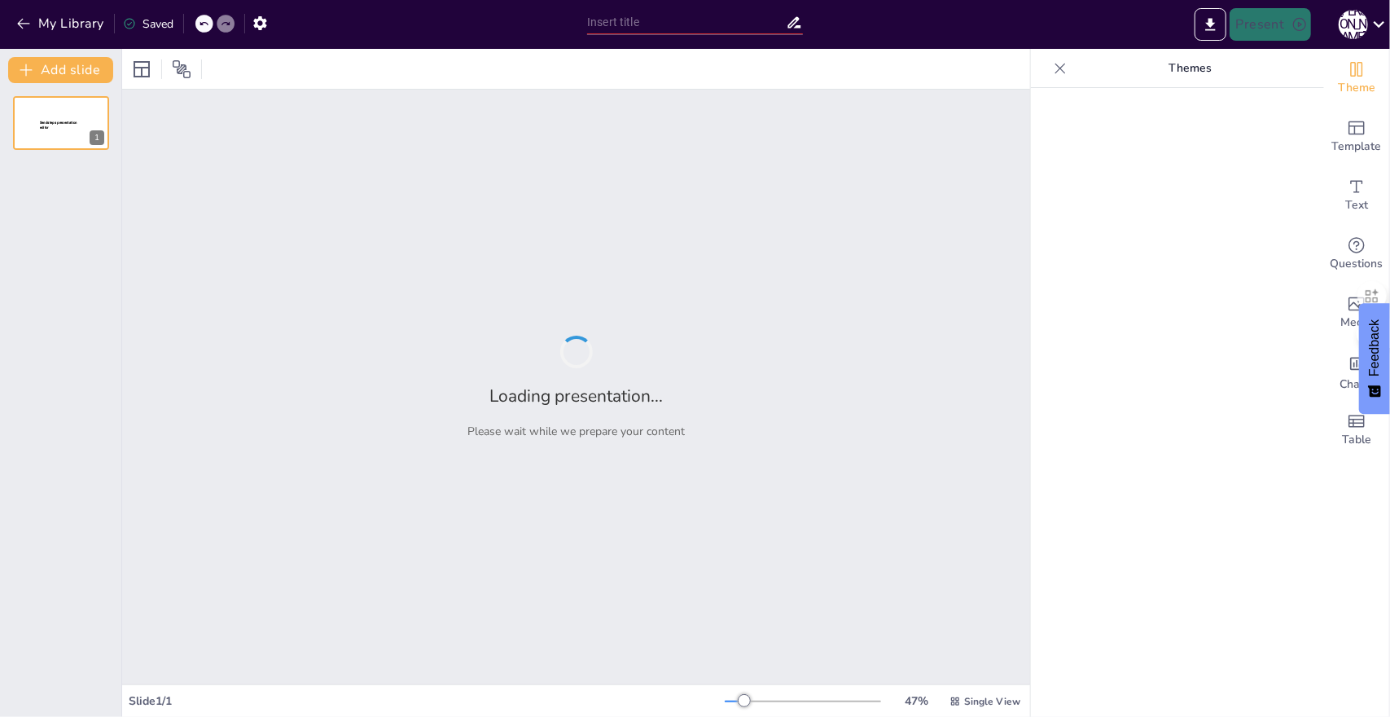
type input "Imported findNearestPoint修改与分析.pptx"
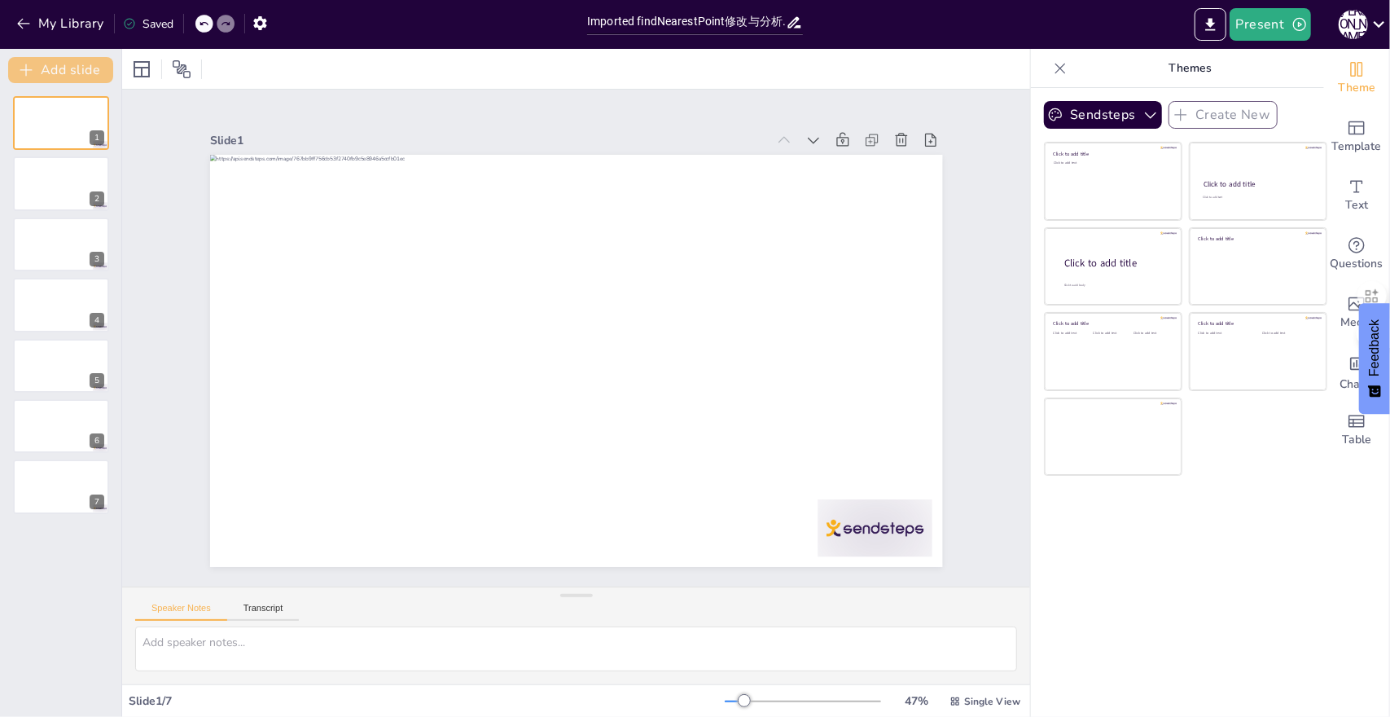
click at [67, 70] on button "Add slide" at bounding box center [60, 70] width 105 height 26
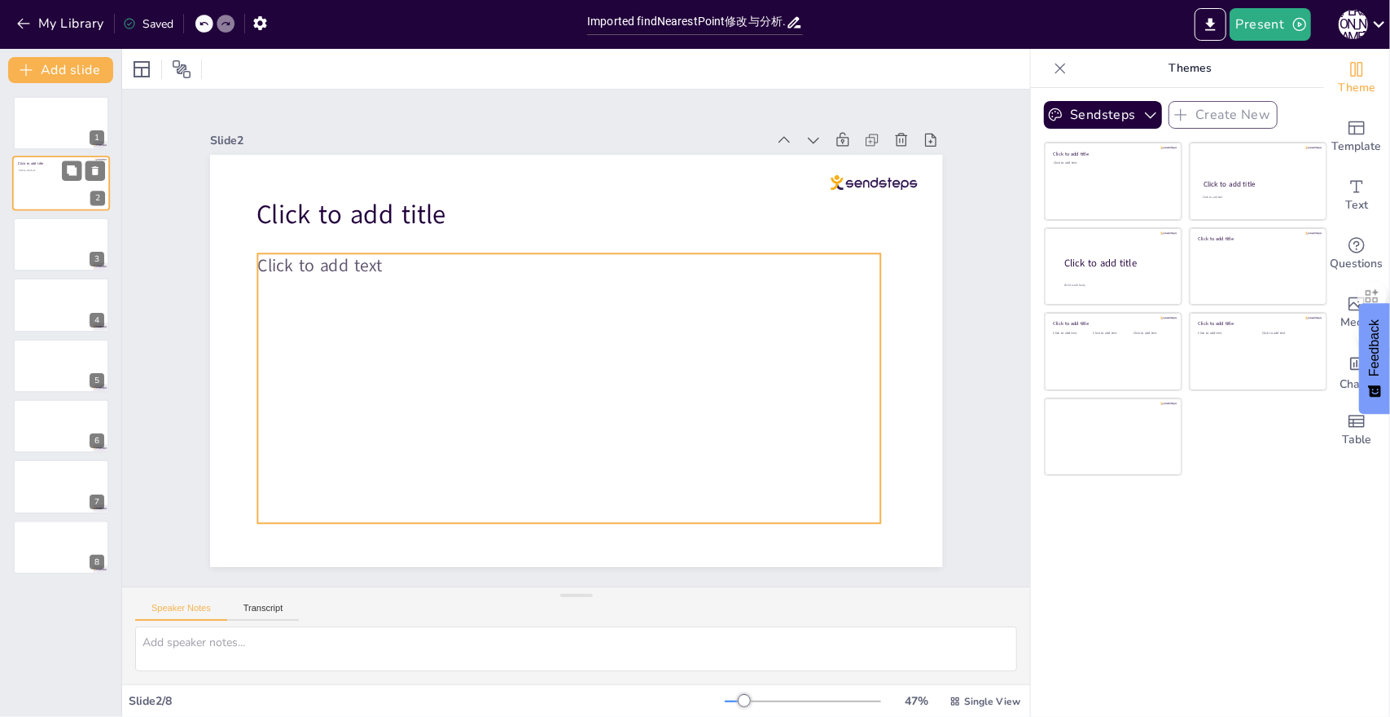
click at [72, 185] on div "Click to add text" at bounding box center [60, 187] width 83 height 36
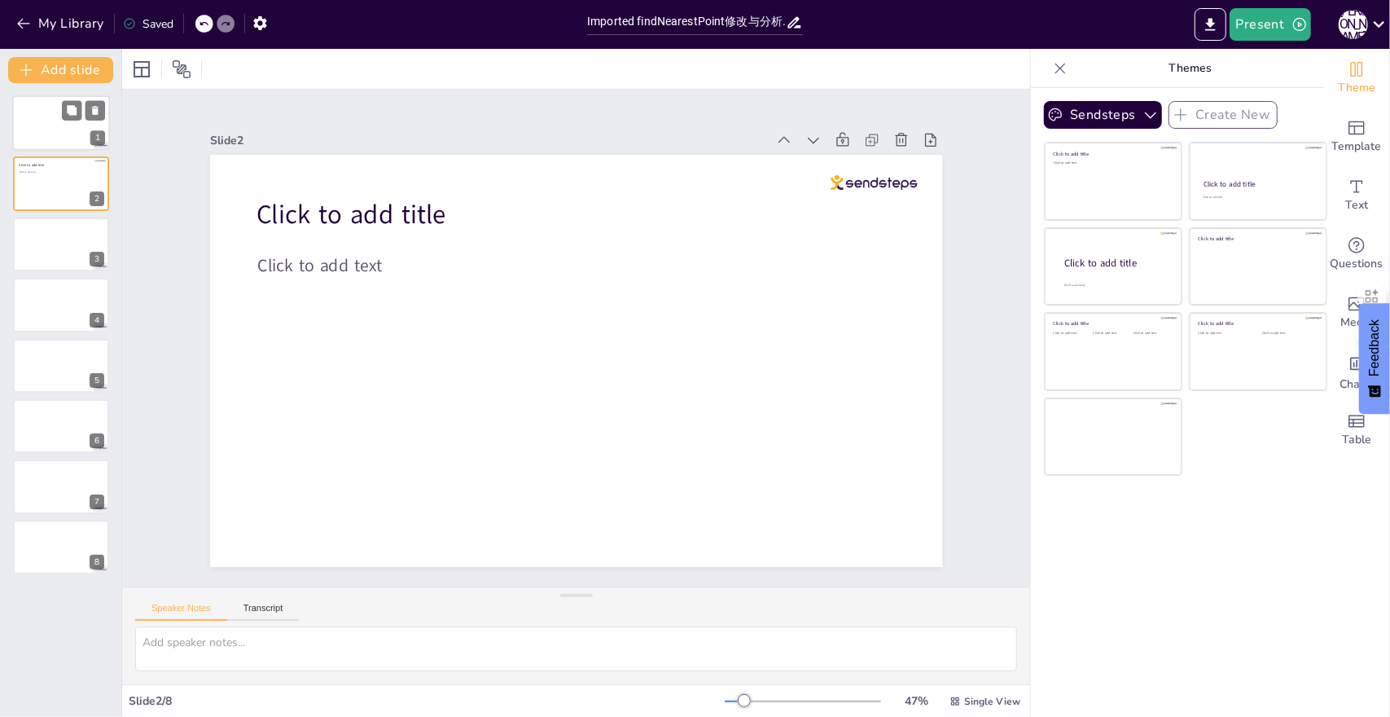
click at [64, 121] on div at bounding box center [61, 122] width 98 height 55
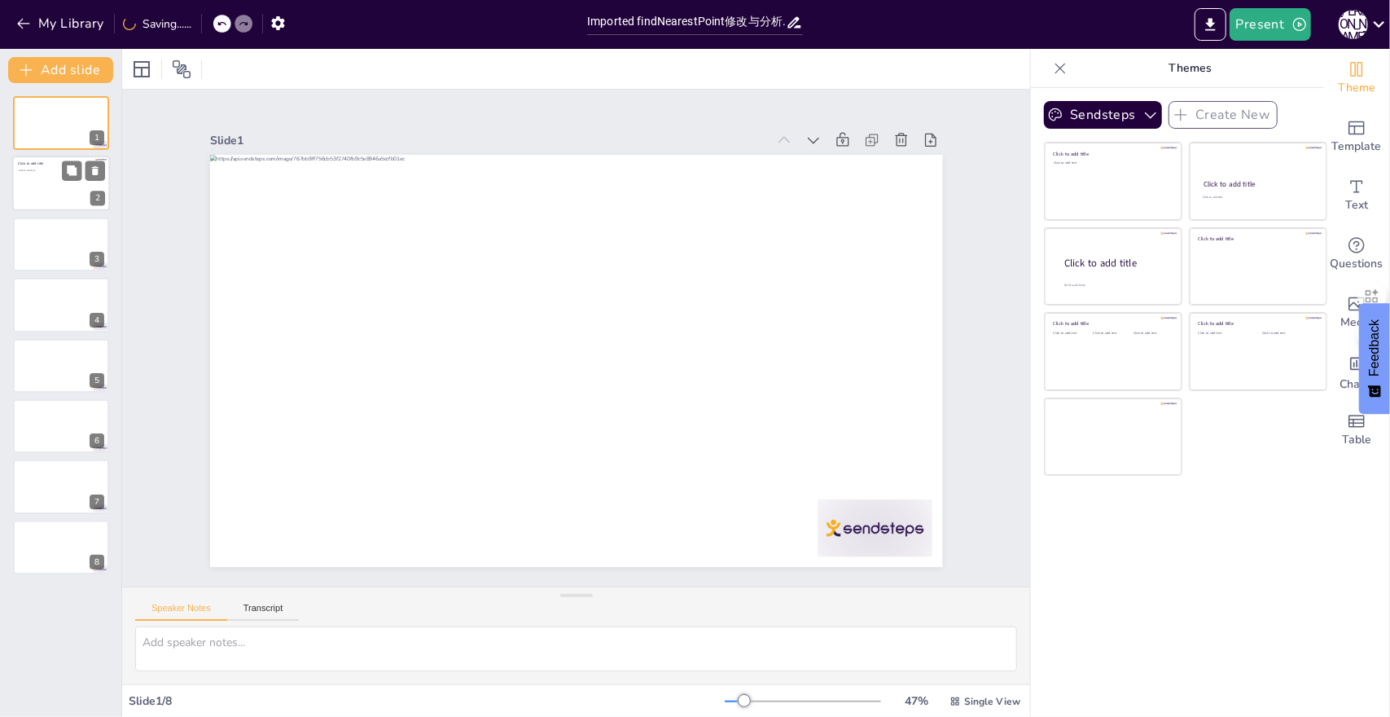
click at [46, 181] on div "Click to add text" at bounding box center [60, 187] width 83 height 36
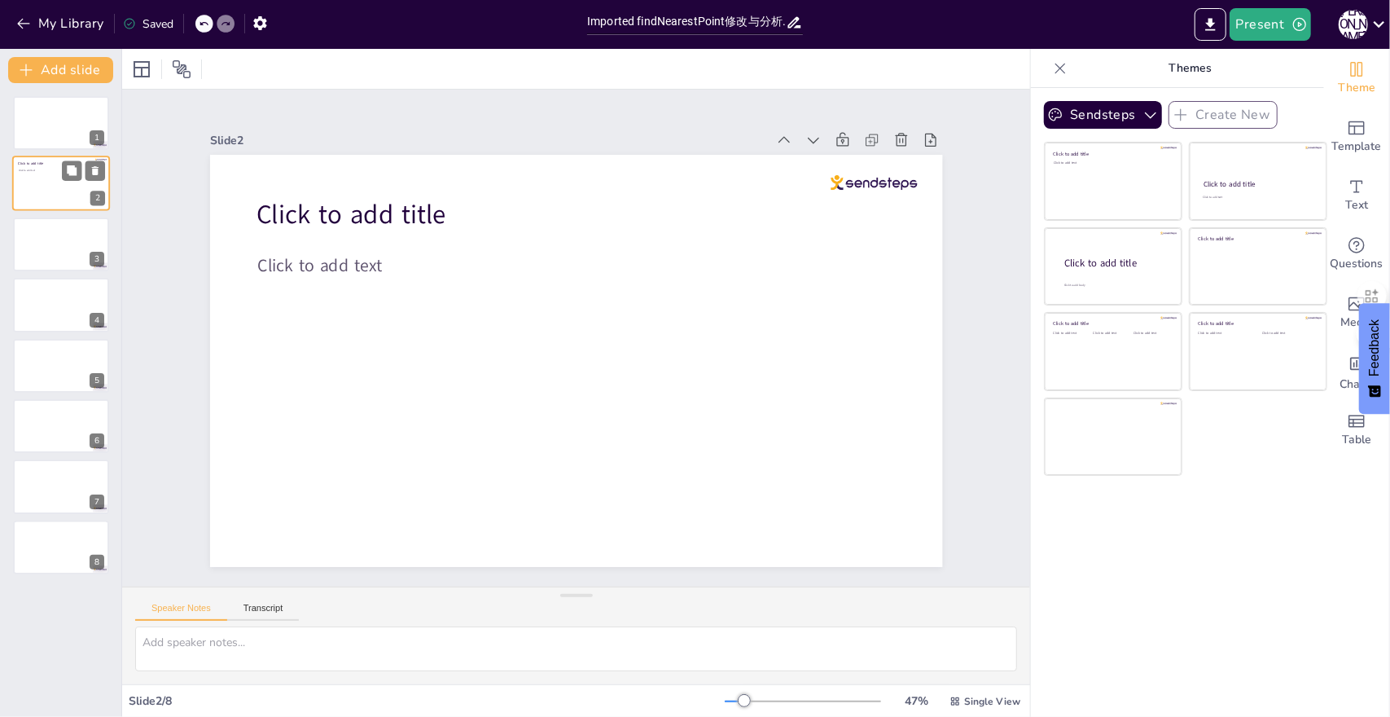
drag, startPoint x: 46, startPoint y: 181, endPoint x: 41, endPoint y: 195, distance: 15.7
click at [41, 195] on div "Click to add text" at bounding box center [60, 187] width 83 height 36
click at [283, 608] on button "Transcript" at bounding box center [263, 612] width 72 height 18
click at [230, 610] on button "Transcript" at bounding box center [263, 612] width 72 height 18
click at [208, 608] on button "Speaker Notes" at bounding box center [181, 612] width 92 height 18
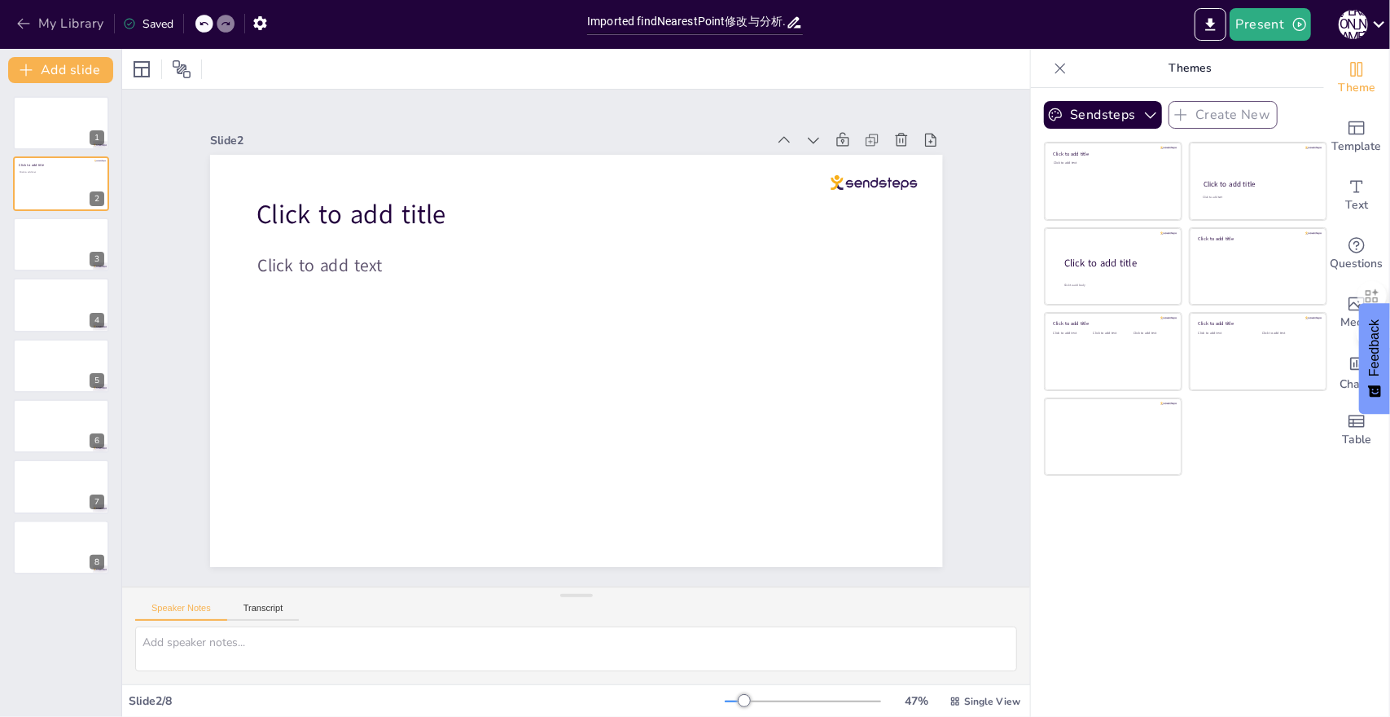
click at [33, 24] on button "My Library" at bounding box center [61, 24] width 99 height 26
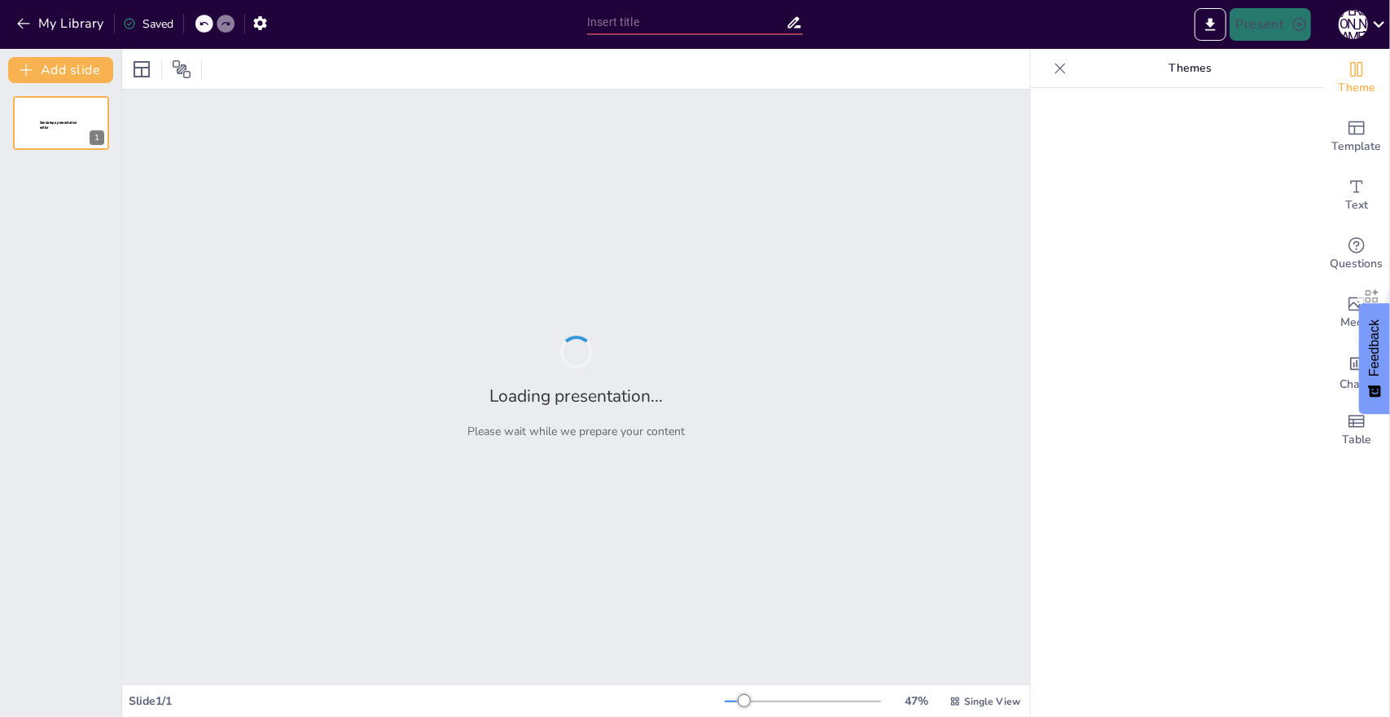
type input "Path Segment Relevance in Target Point Projection: Methodological Improvements"
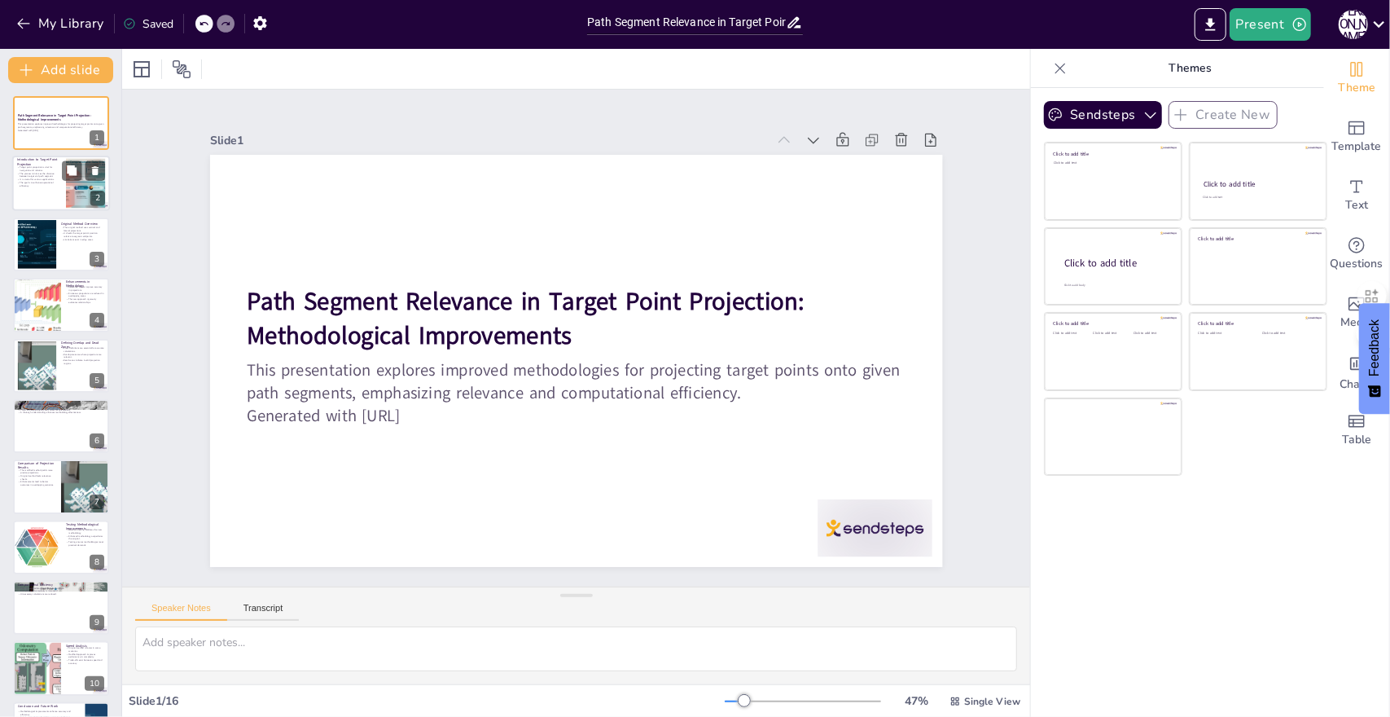
checkbox input "true"
click at [67, 191] on div at bounding box center [86, 184] width 88 height 50
type textarea "Understanding the importance of target point projection is essential for tech e…"
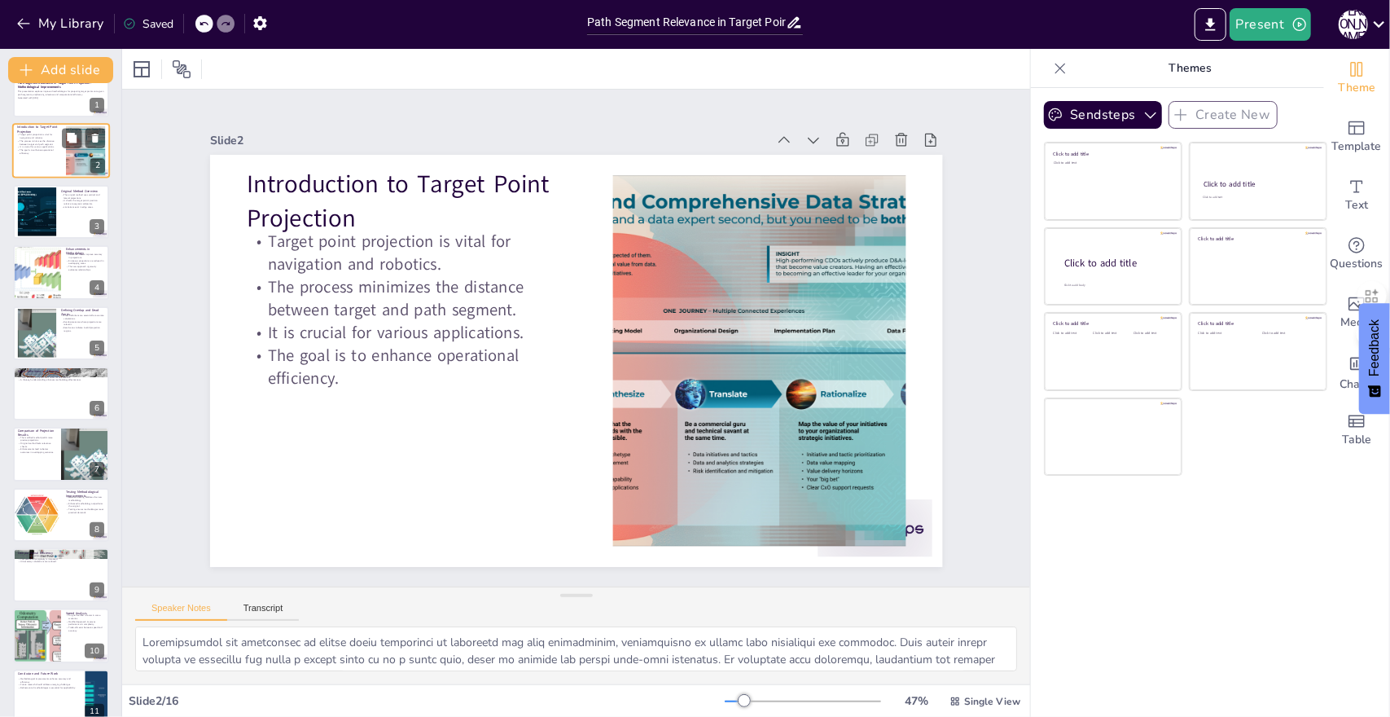
scroll to position [65, 0]
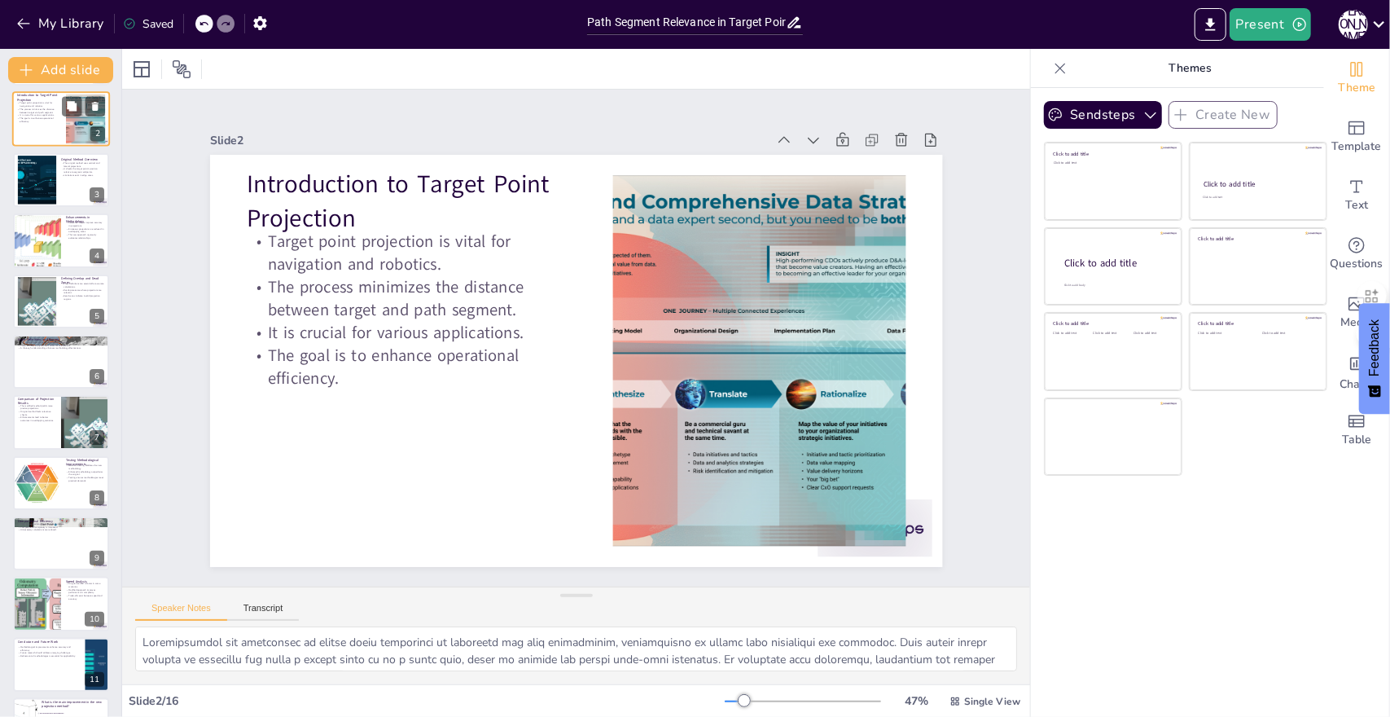
checkbox input "true"
click at [67, 191] on div at bounding box center [61, 179] width 96 height 54
type textarea "The original projection method's reliance on vertical and lateral projections i…"
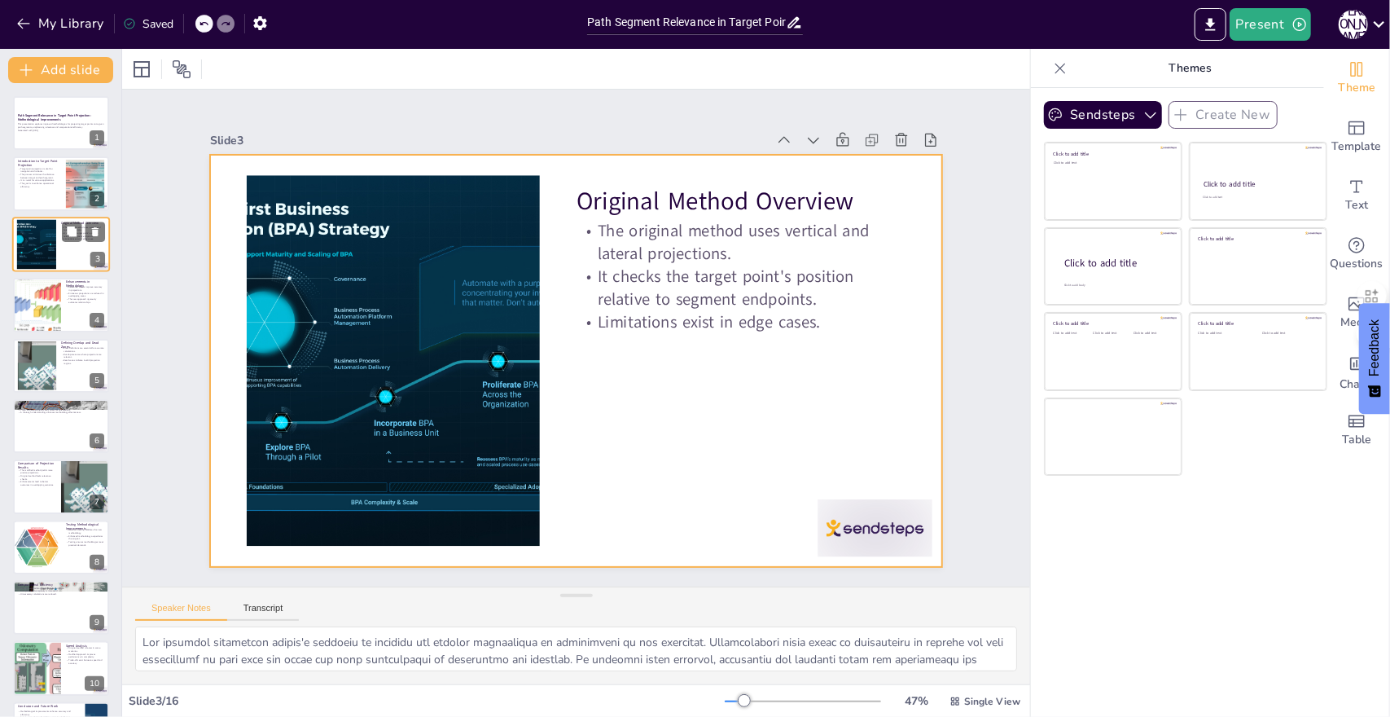
click at [58, 263] on div at bounding box center [61, 244] width 98 height 55
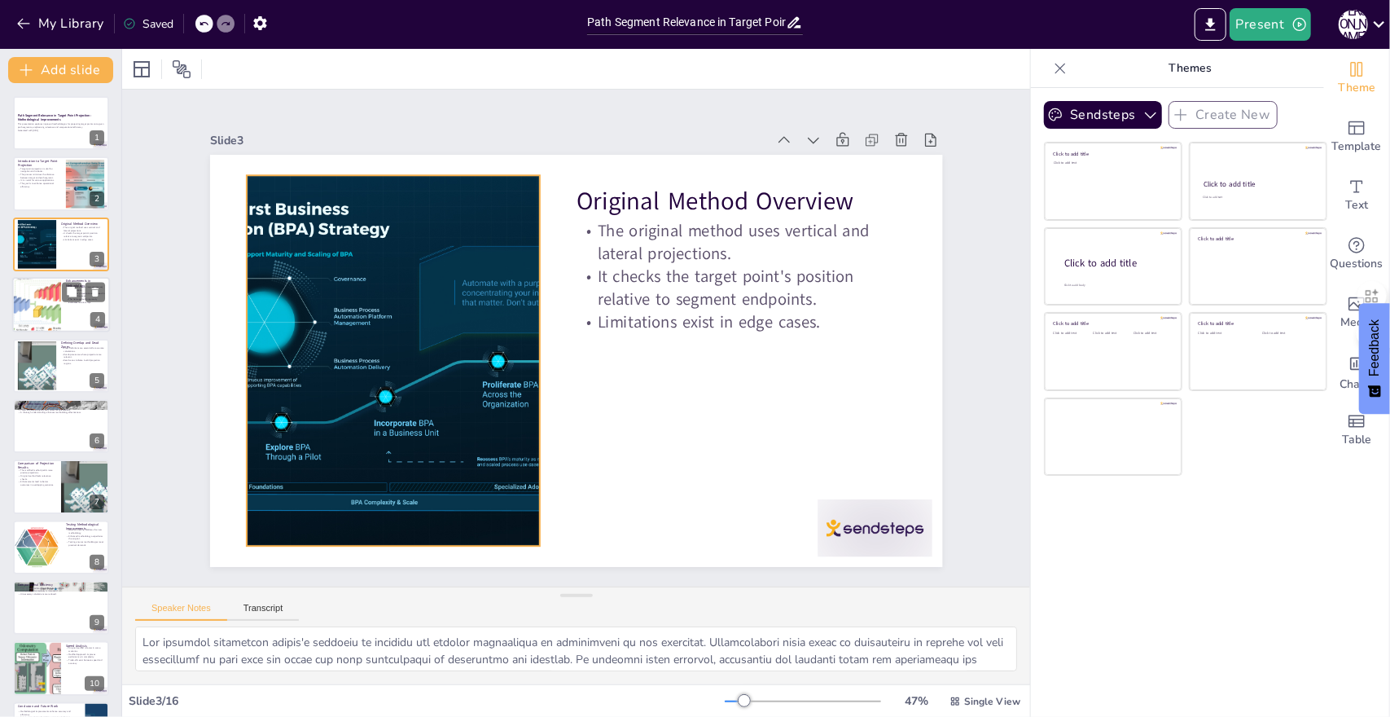
checkbox input "true"
click at [49, 296] on div at bounding box center [36, 304] width 121 height 55
type textarea "The implementation of relevance checks is a significant enhancement that direct…"
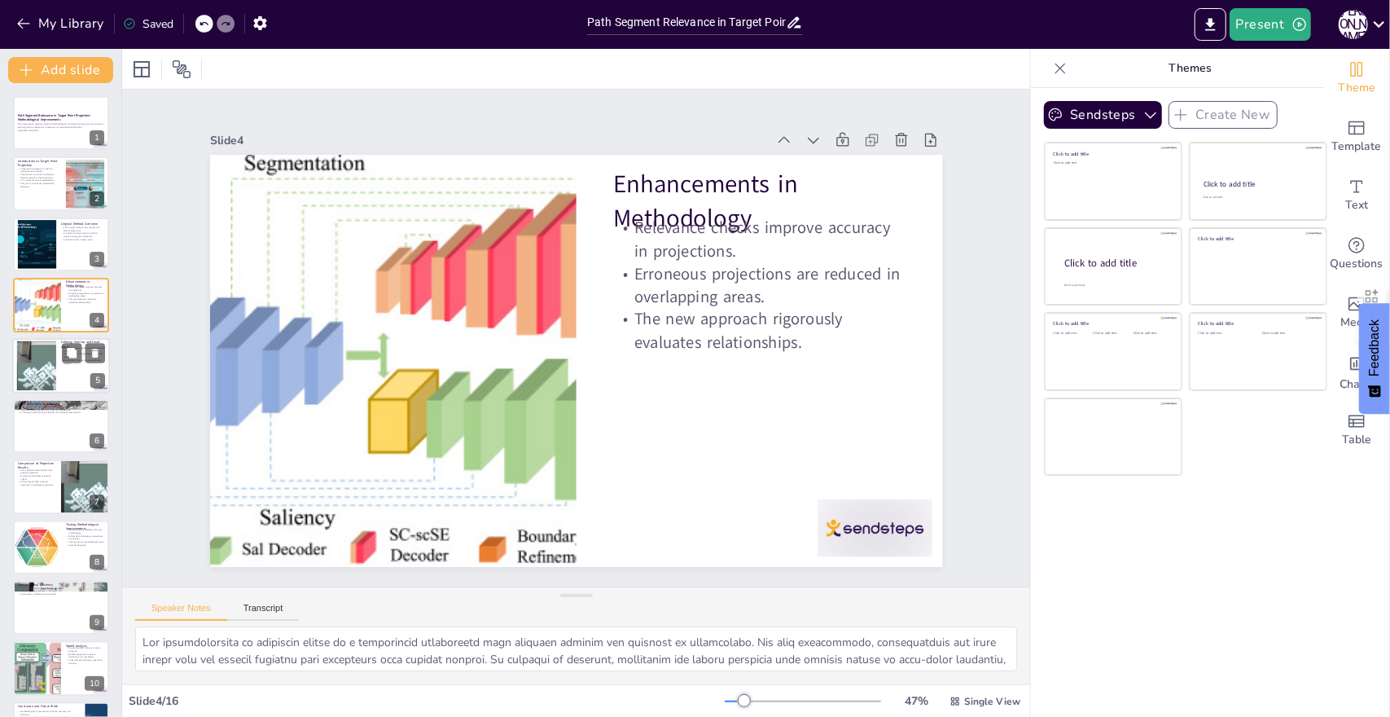
checkbox input "true"
click at [46, 373] on div at bounding box center [36, 365] width 99 height 50
type textarea "Defining overlap and dead zones is a critical step in enhancing the accuracy of…"
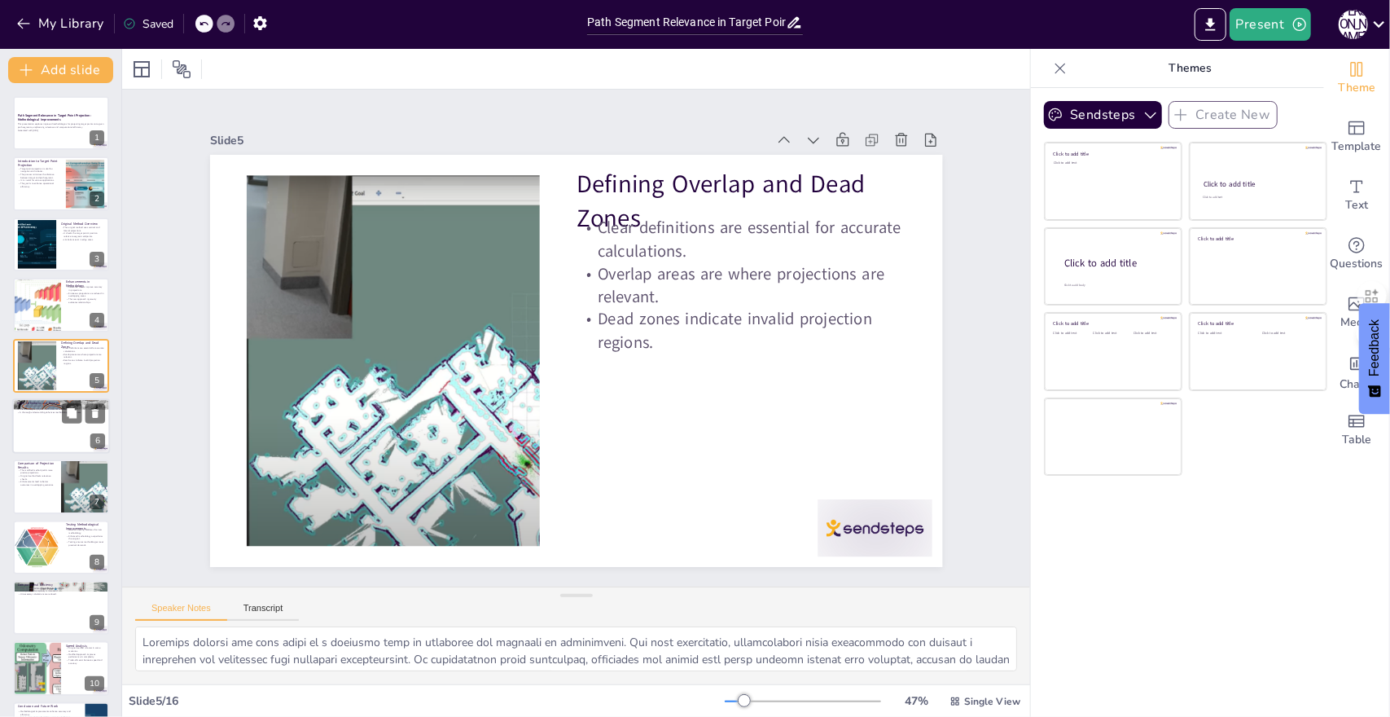
checkbox input "true"
click at [42, 436] on div at bounding box center [61, 425] width 98 height 55
type textarea "Understanding the key angles involved in projection is crucial for tech enthusi…"
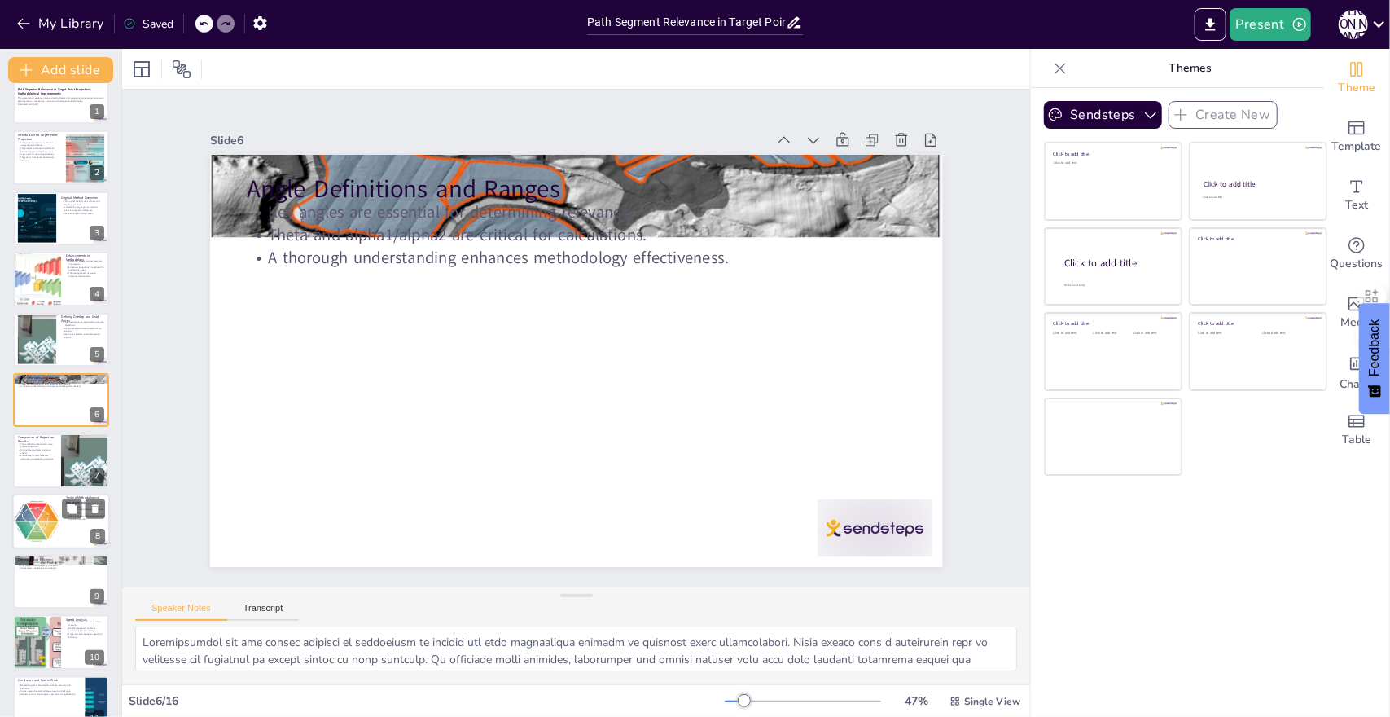
checkbox input "true"
click at [46, 509] on div at bounding box center [36, 521] width 55 height 55
type textarea "Validation through extensive testing is essential for tech enthusiasts looking …"
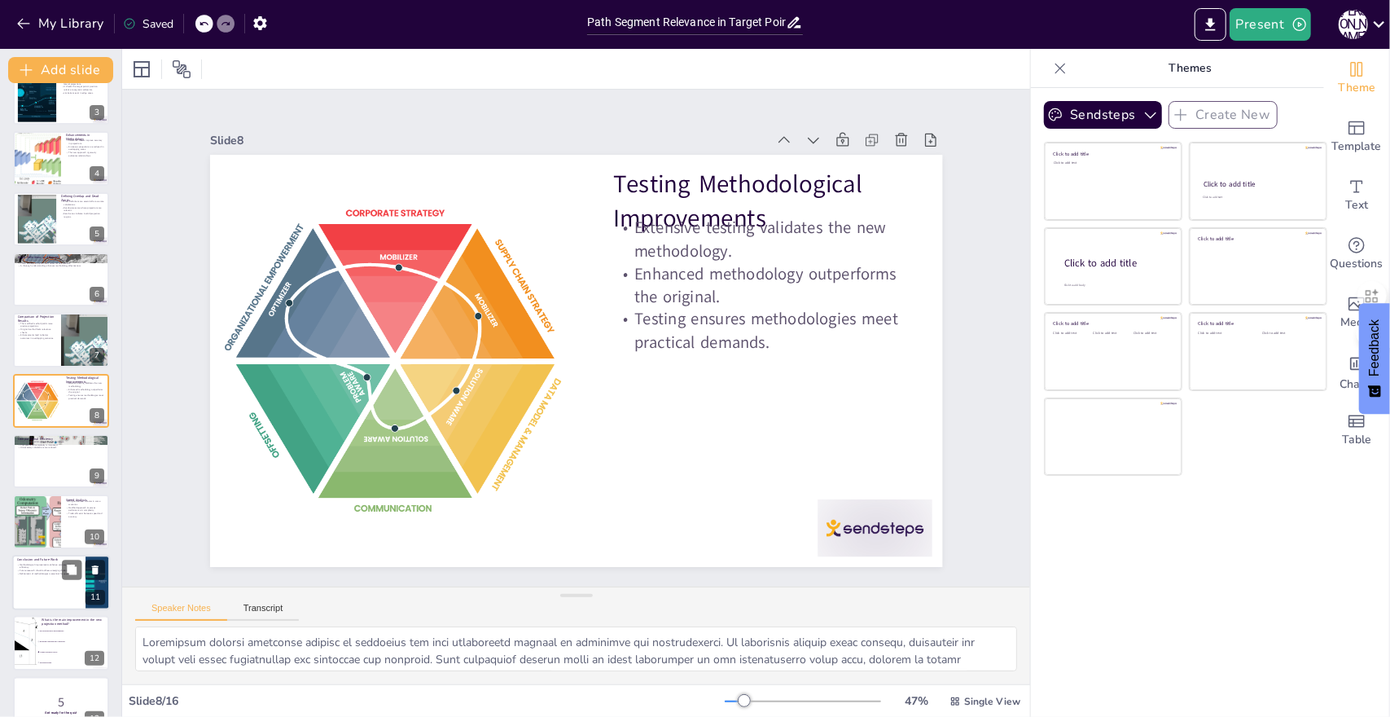
checkbox input "true"
click at [59, 589] on div at bounding box center [61, 582] width 98 height 55
type textarea "The advancements made in target point projection methodologies are significant …"
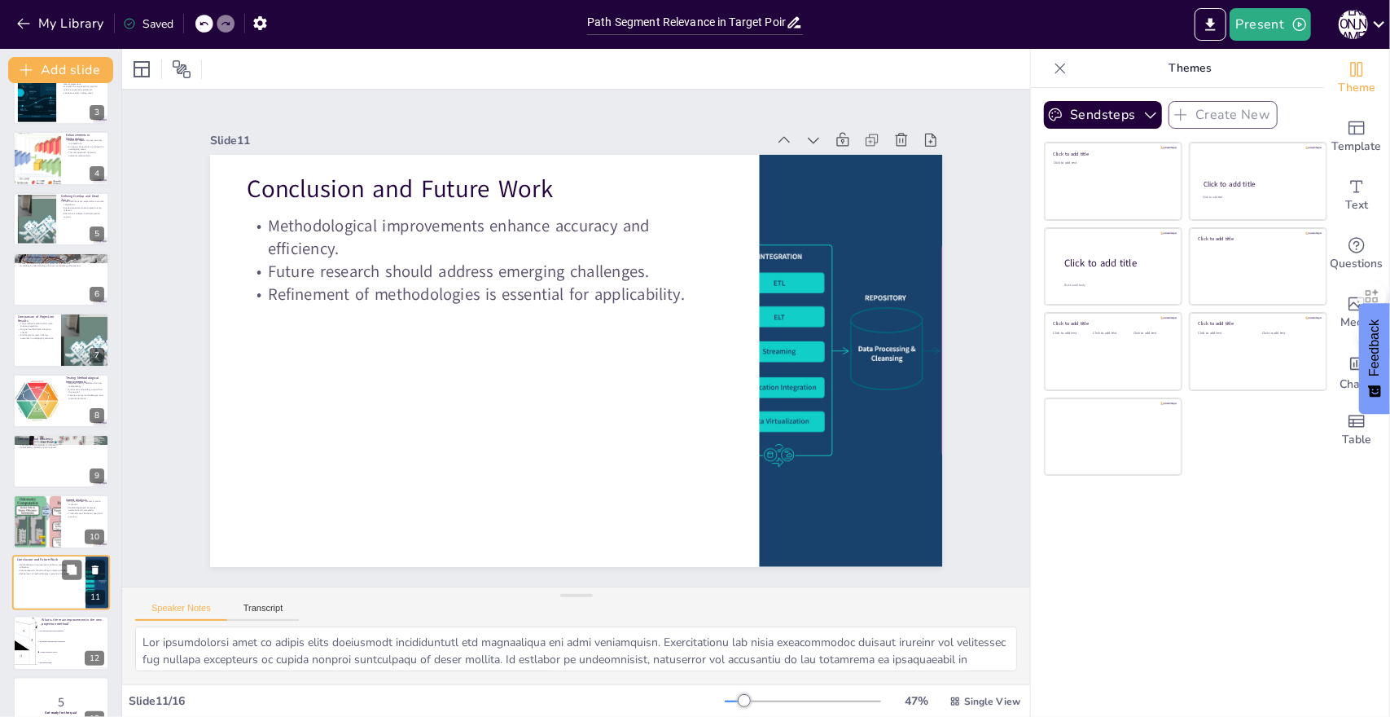
scroll to position [329, 0]
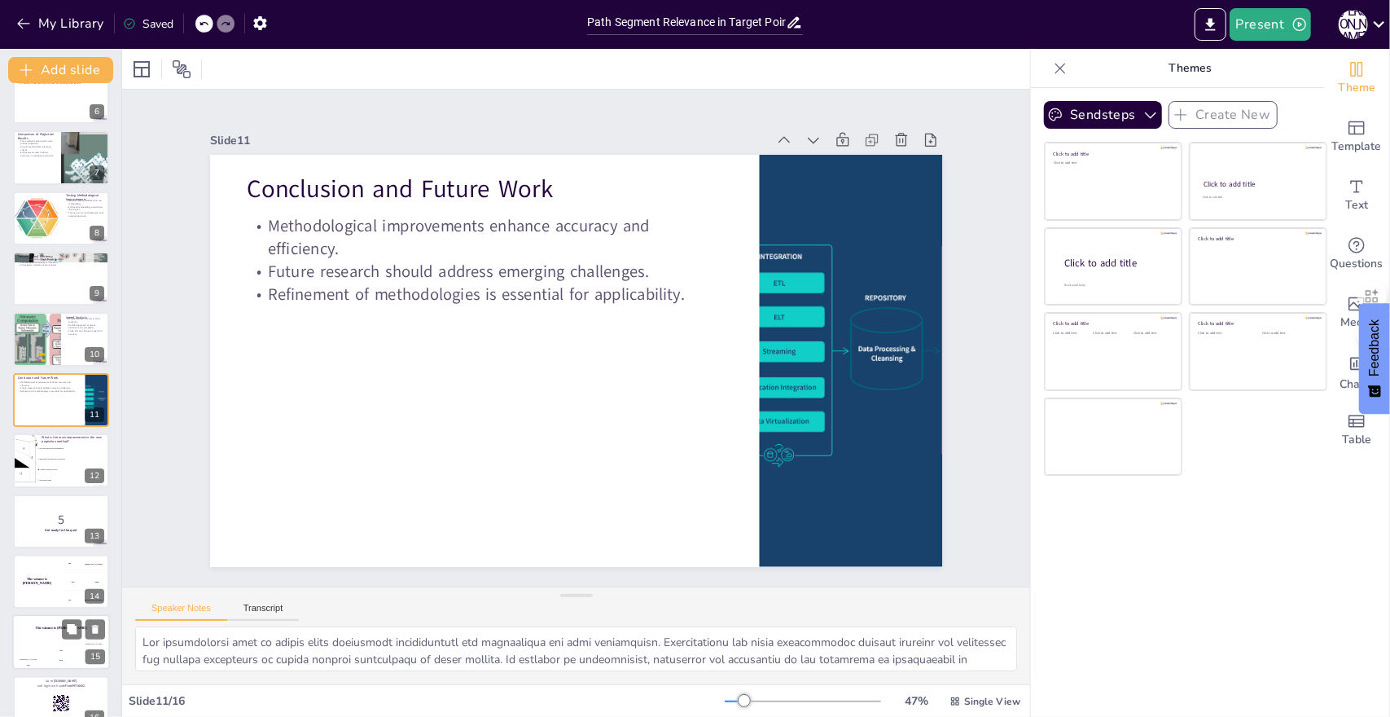
checkbox input "true"
click at [54, 628] on h4 "The winner is Niels 🏆" at bounding box center [61, 628] width 98 height 4
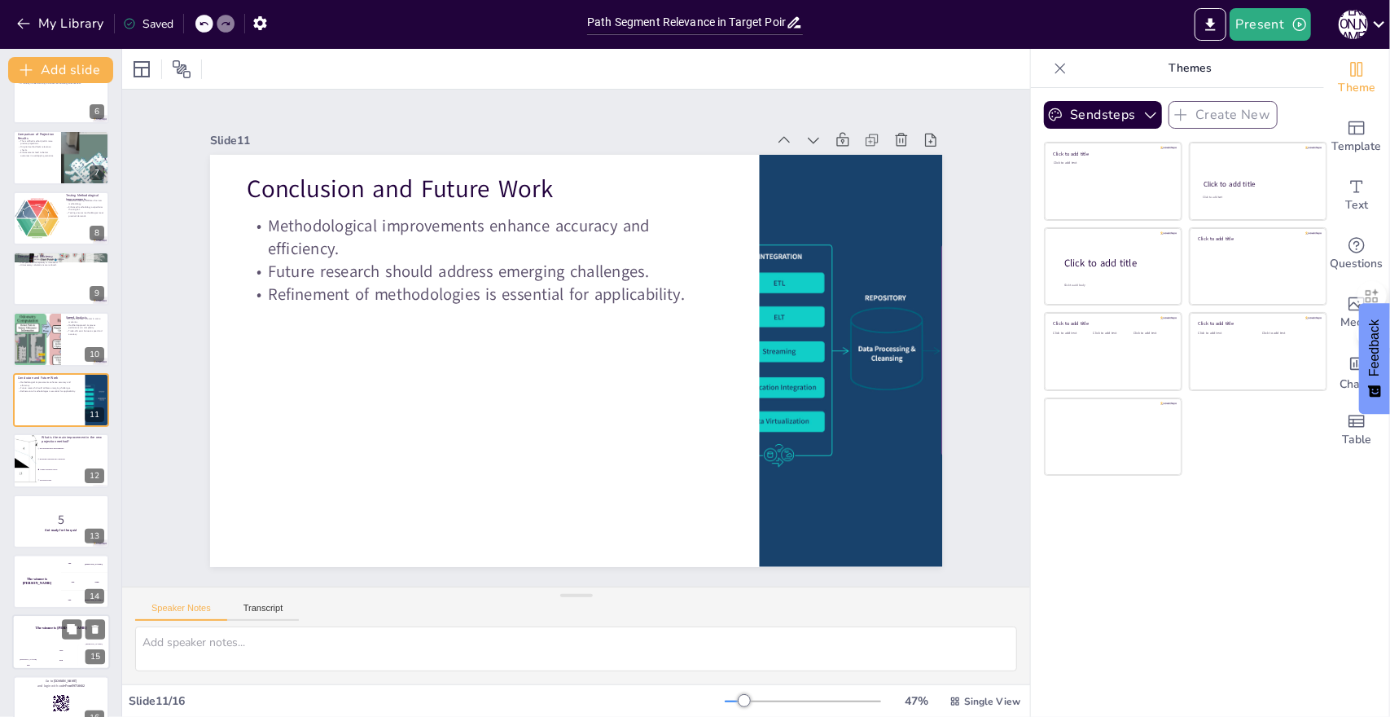
scroll to position [355, 0]
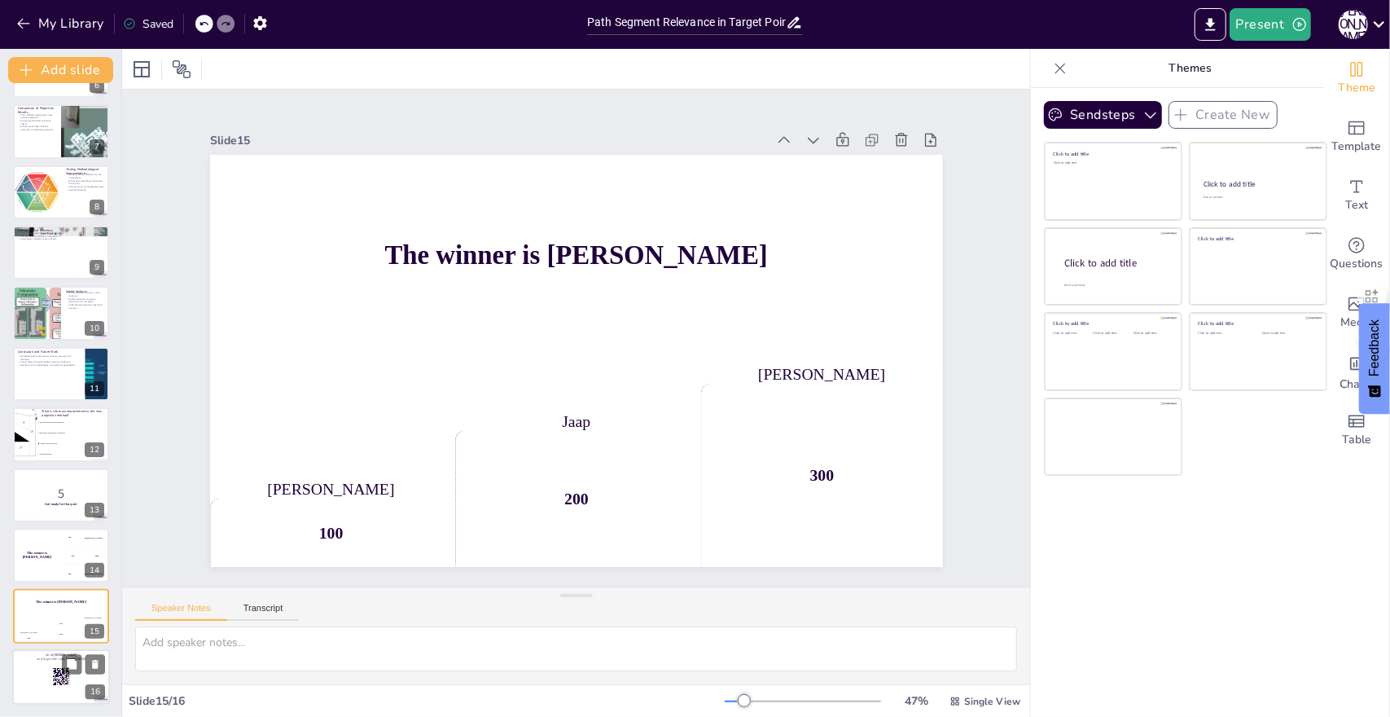
click at [39, 671] on div at bounding box center [61, 676] width 98 height 55
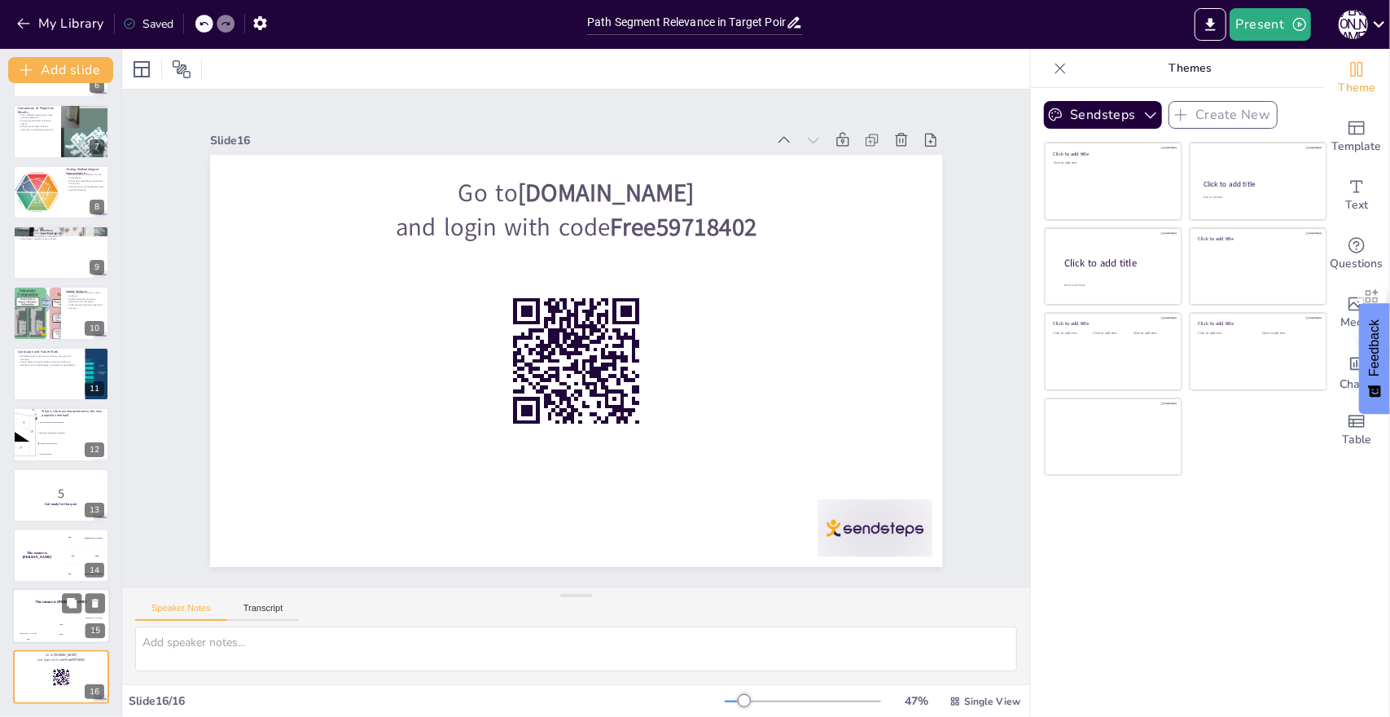
click at [37, 632] on div "Hasan" at bounding box center [28, 633] width 33 height 2
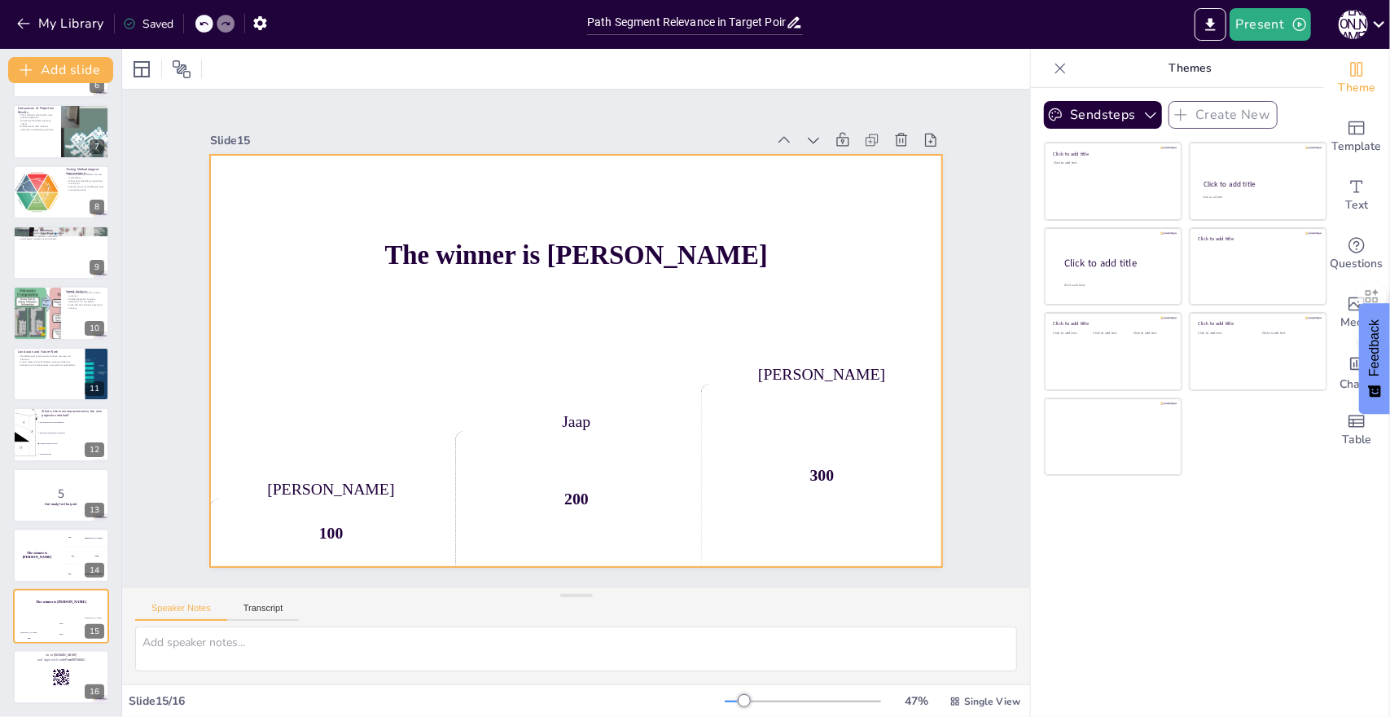
checkbox input "true"
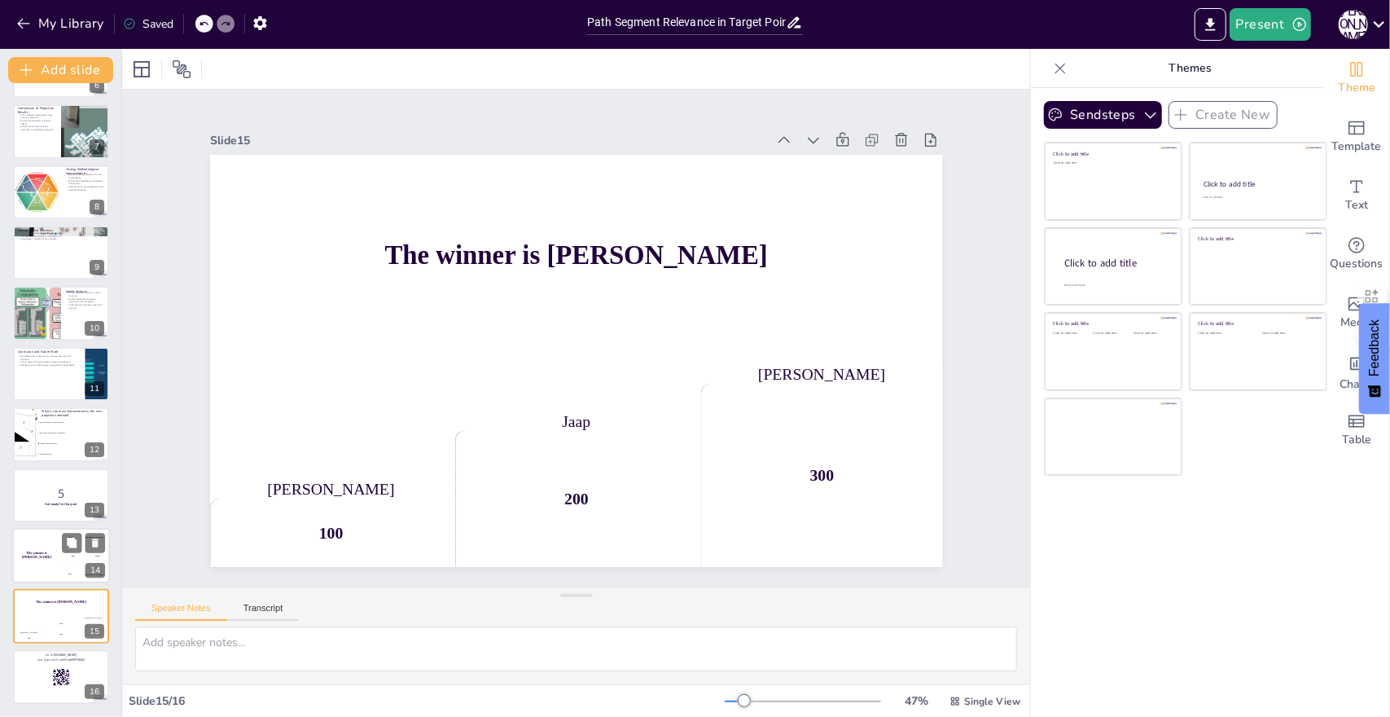
checkbox input "true"
click at [41, 564] on div "The winner is Niels 🏆" at bounding box center [36, 555] width 49 height 55
checkbox input "true"
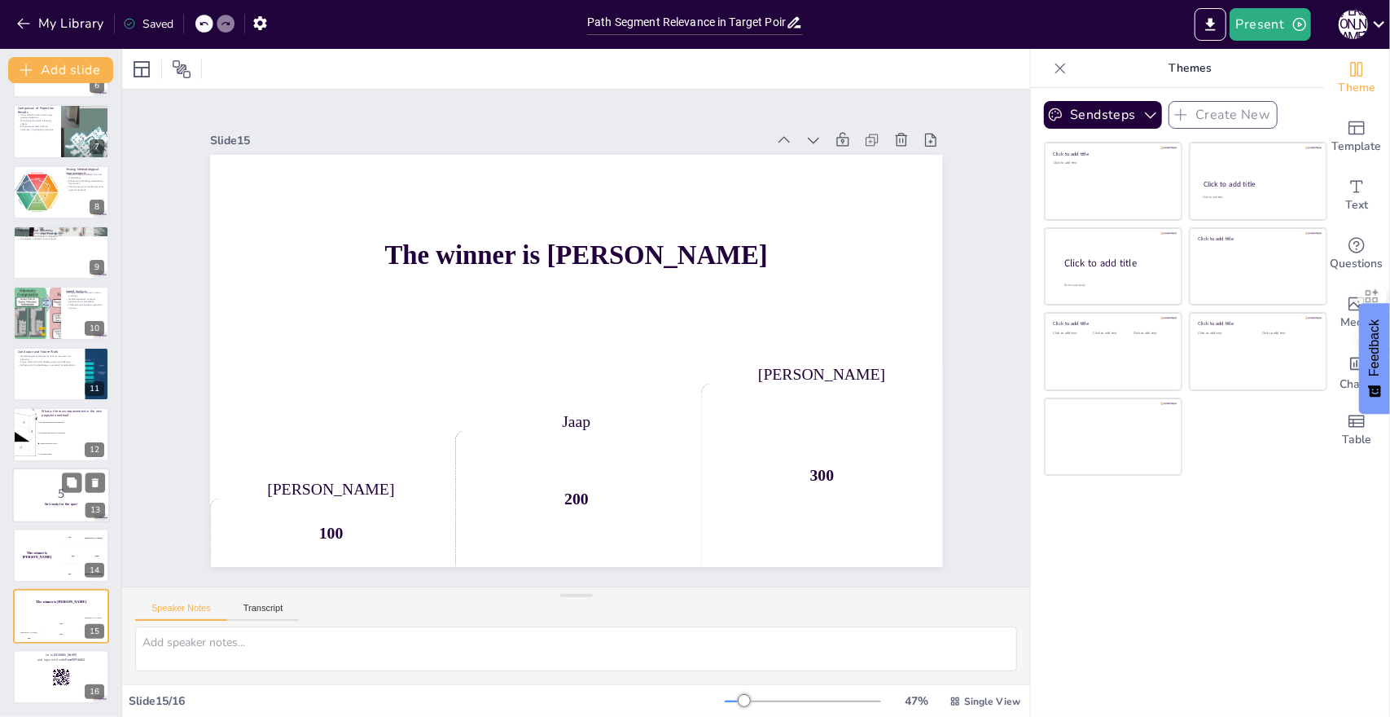
checkbox input "true"
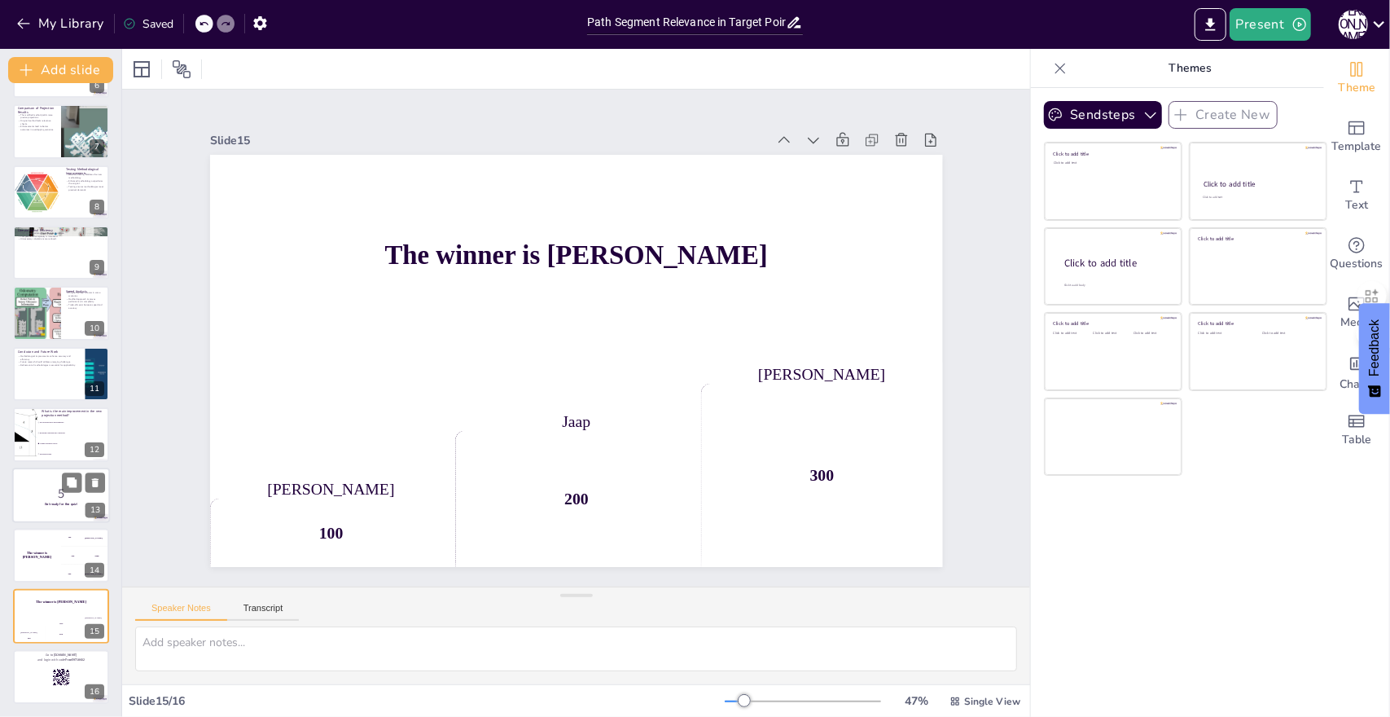
checkbox input "true"
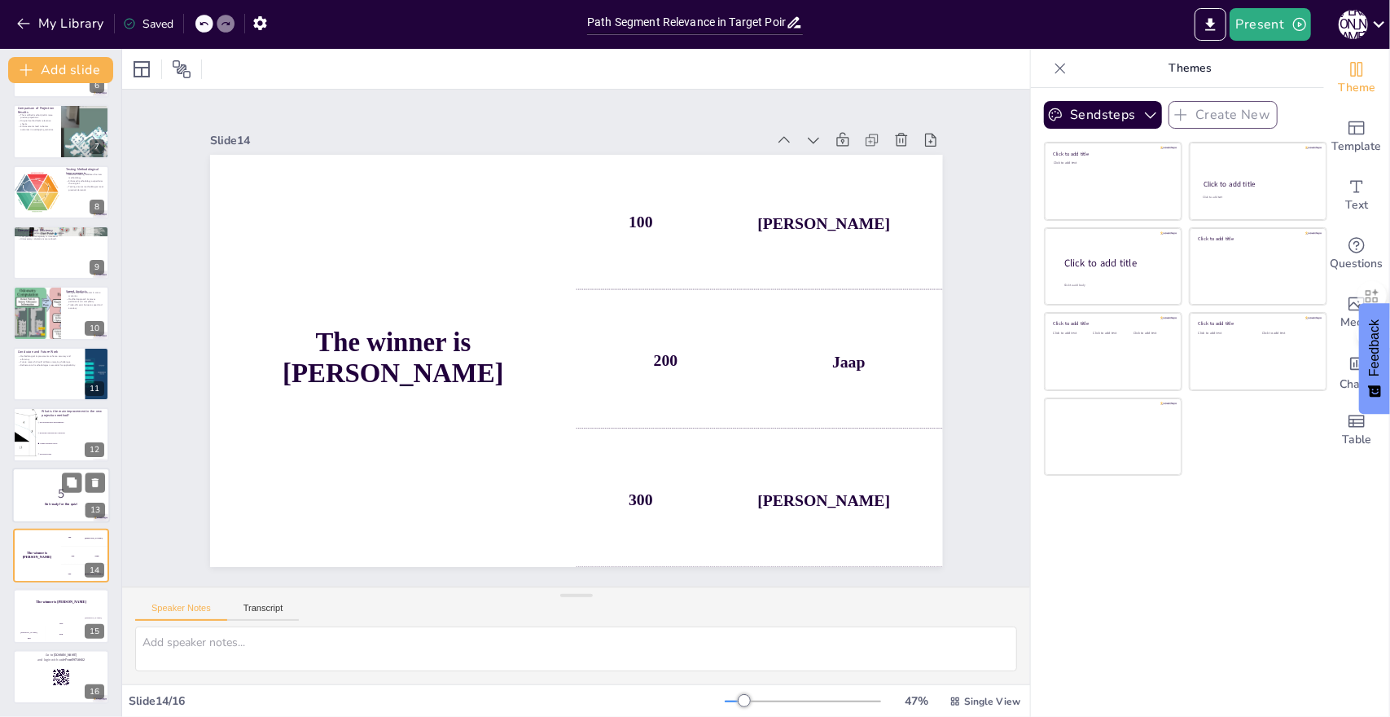
checkbox input "true"
click at [47, 499] on p "5" at bounding box center [61, 493] width 88 height 18
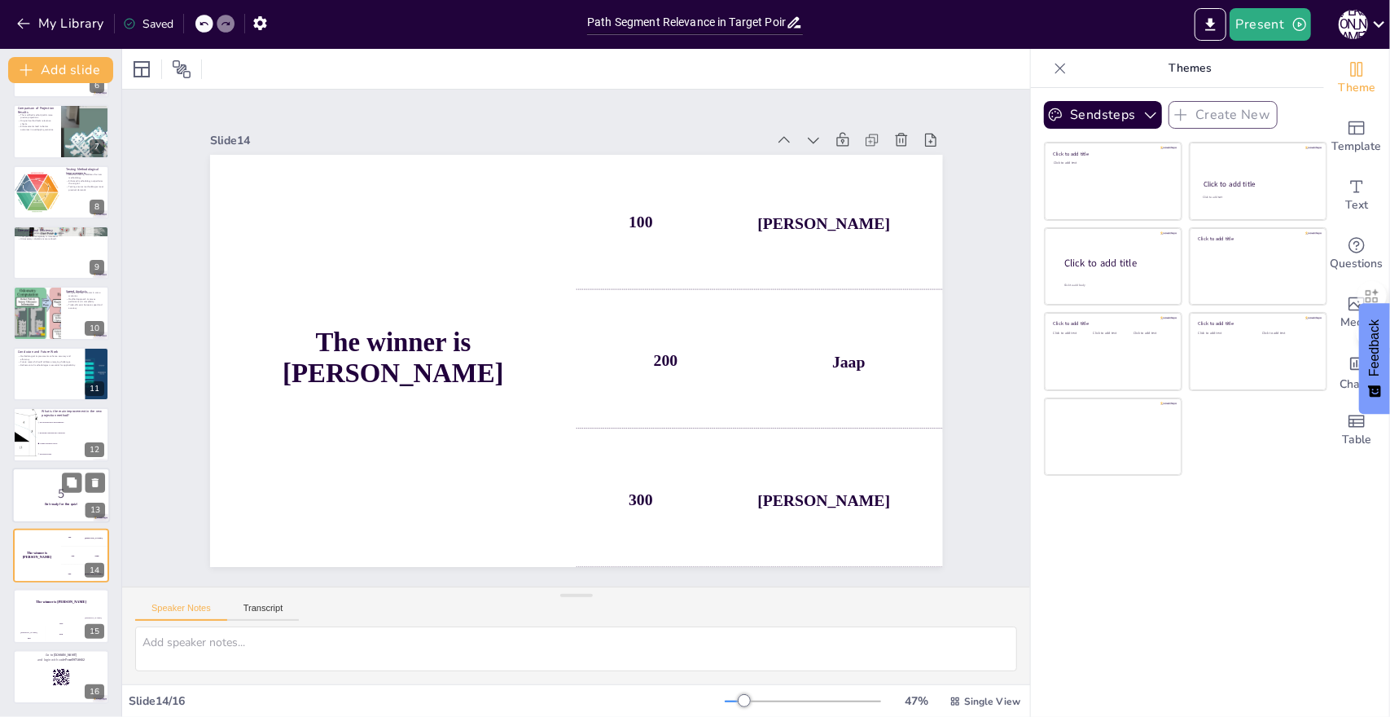
checkbox input "true"
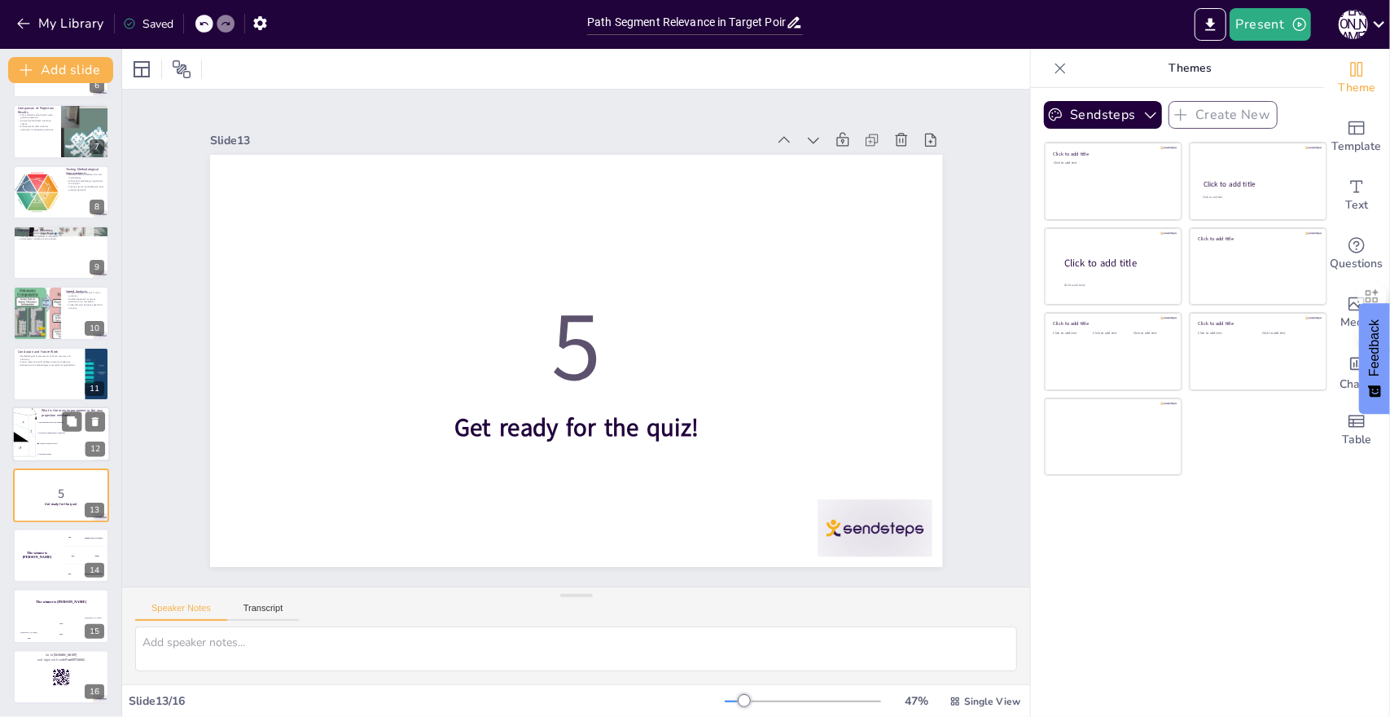
checkbox input "true"
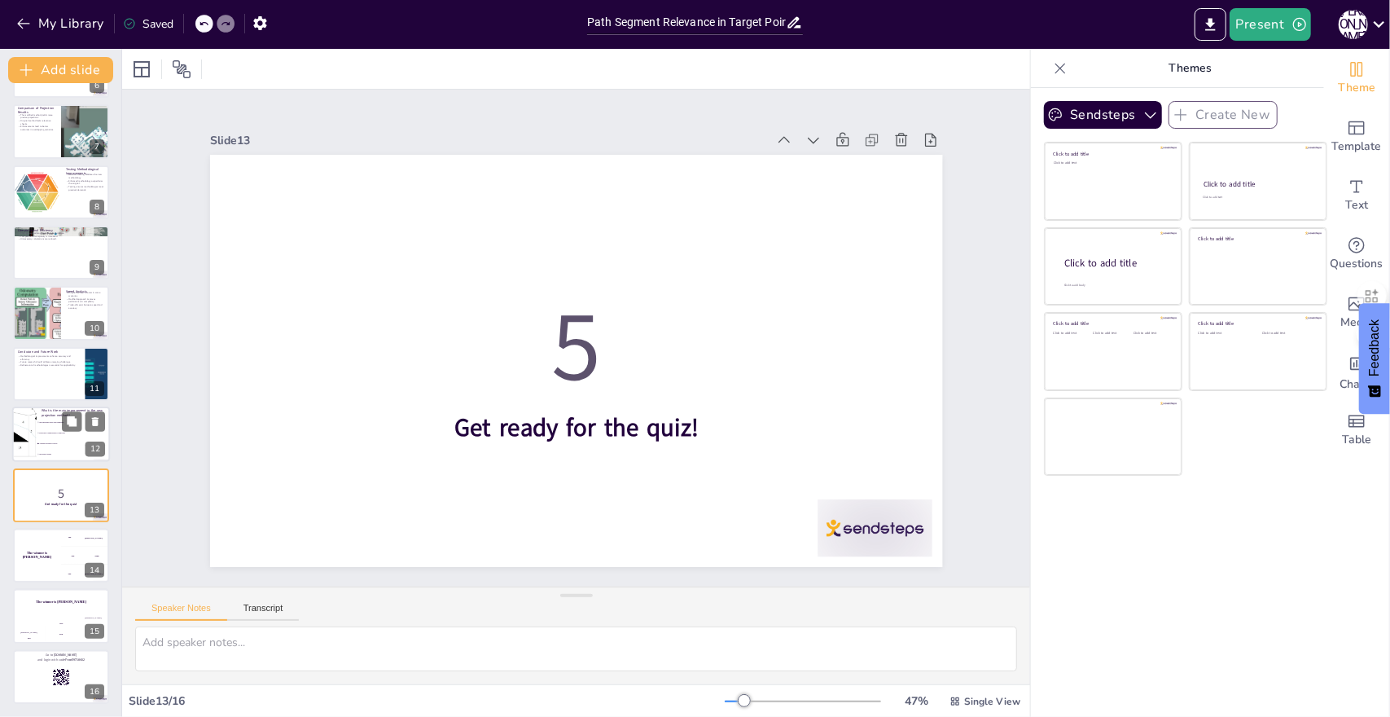
checkbox input "true"
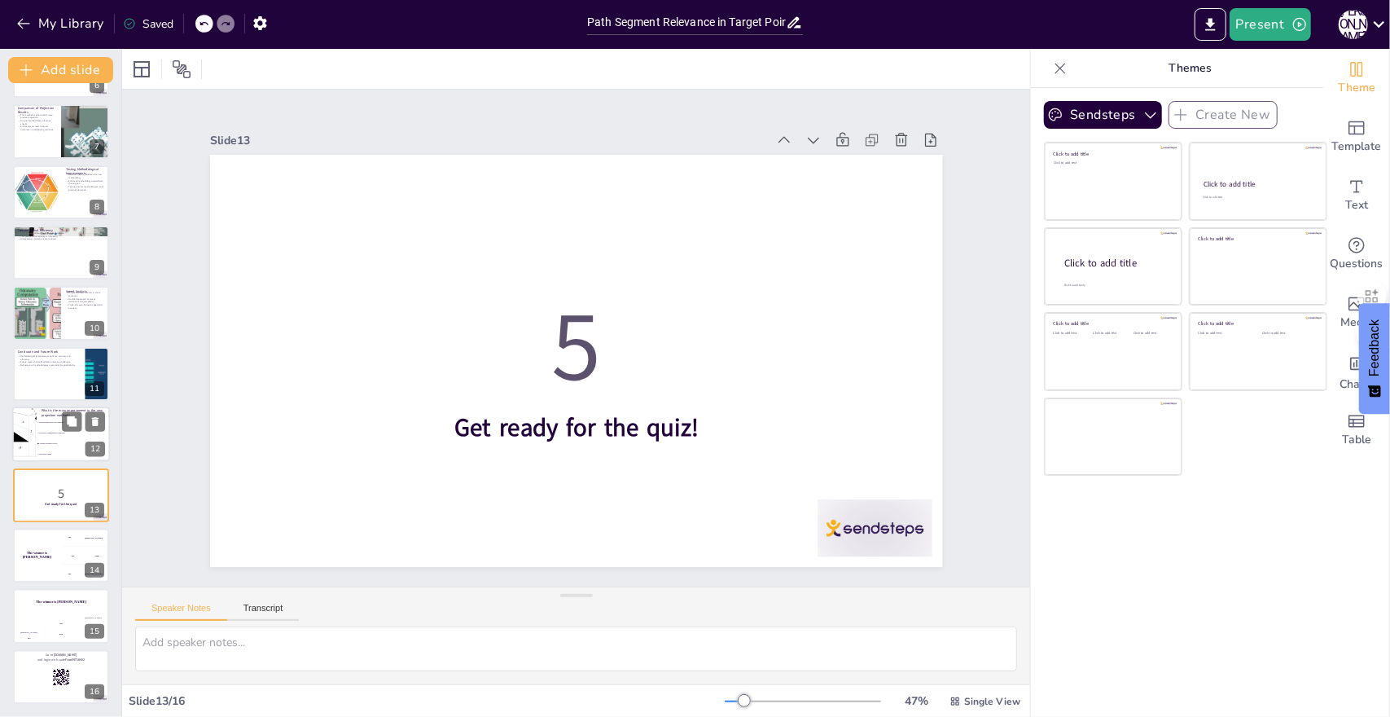
checkbox input "true"
click at [42, 443] on span "Adding relevance checks" at bounding box center [74, 444] width 70 height 2
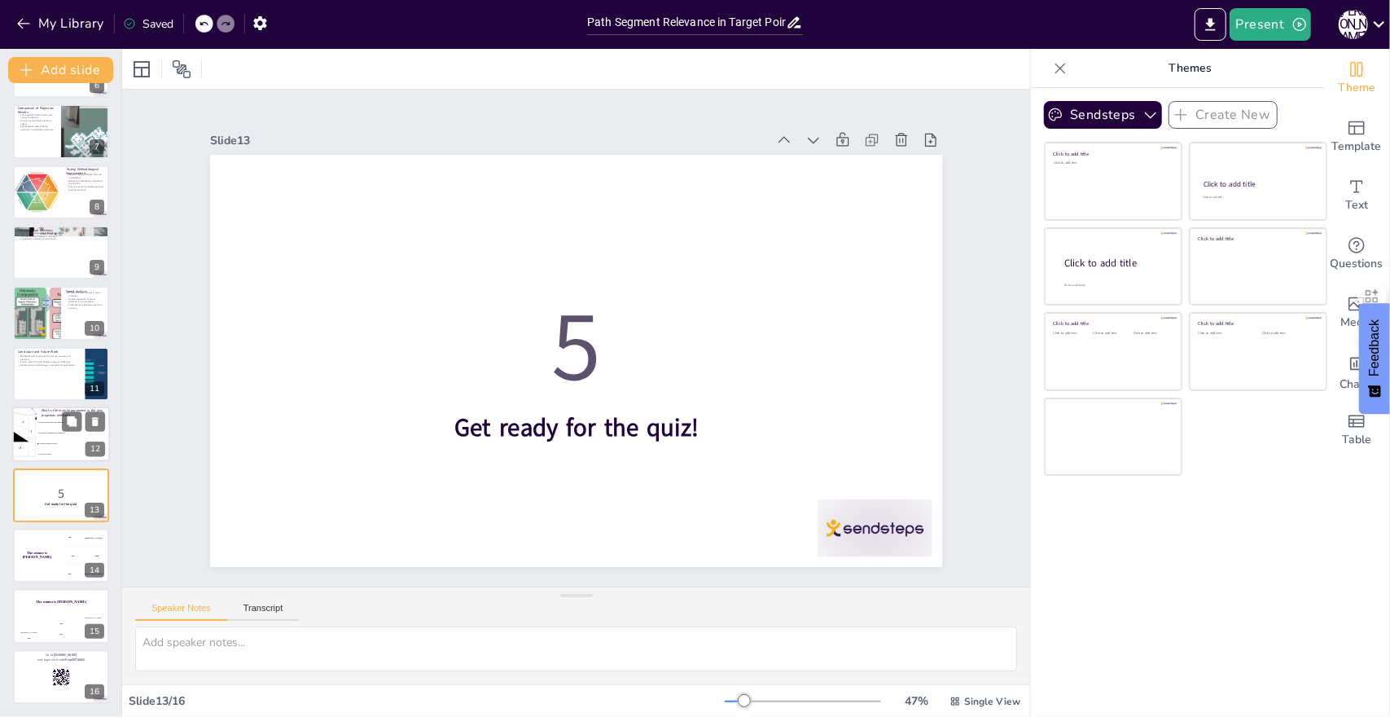
type textarea "The correct answer is "Adding relevance checks," as highlighted in the slide ti…"
checkbox input "true"
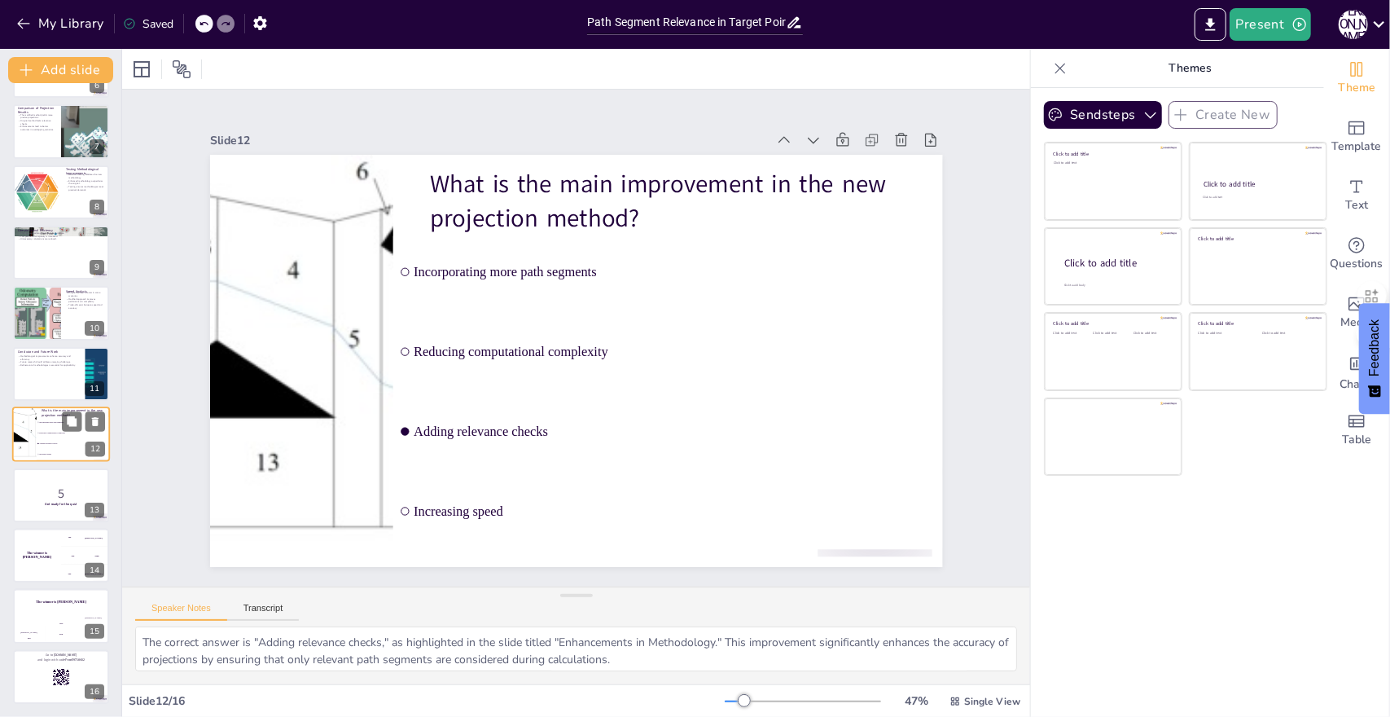
checkbox input "true"
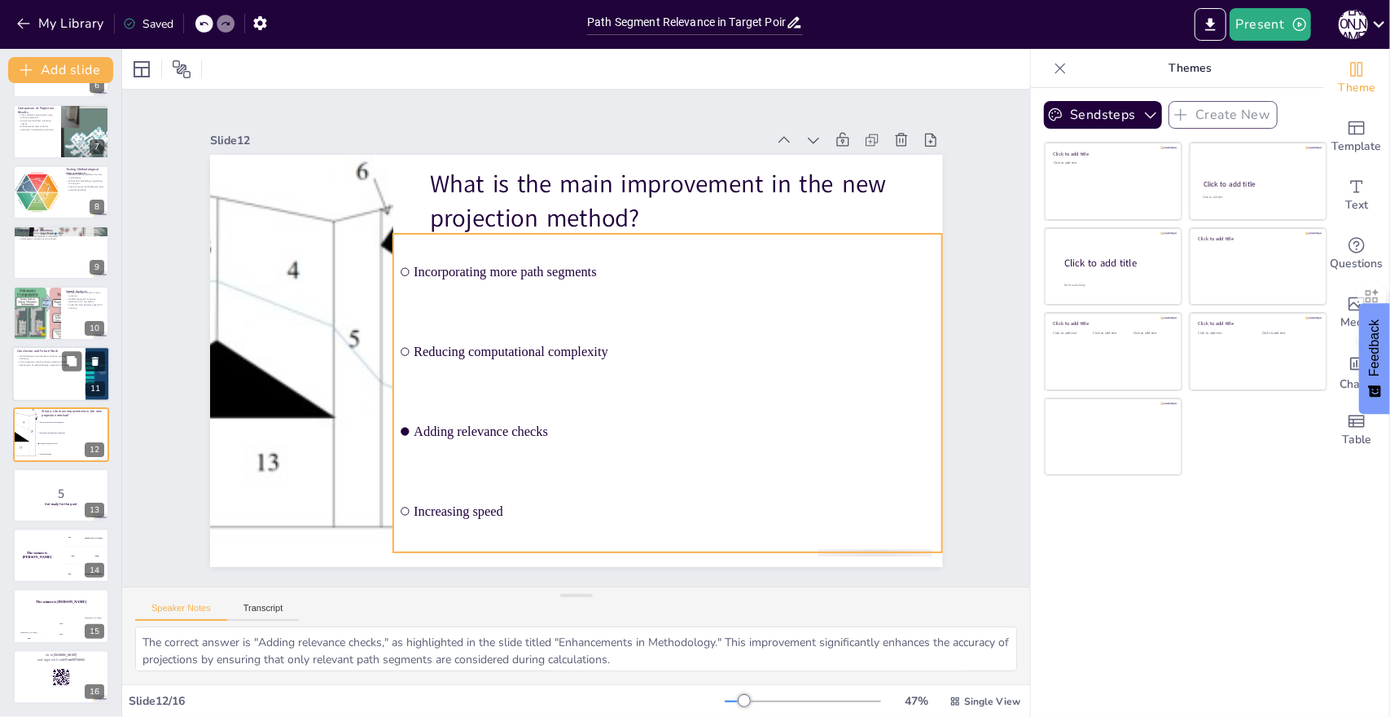
checkbox input "true"
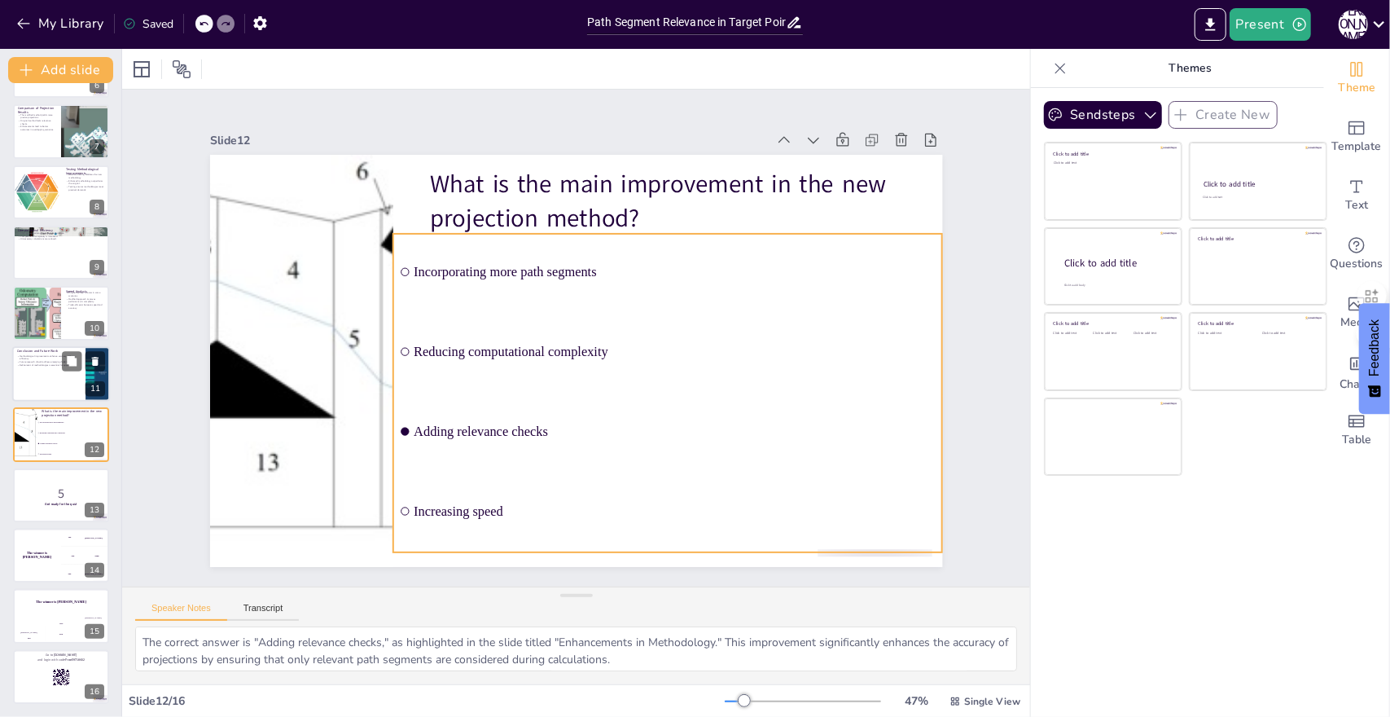
checkbox input "true"
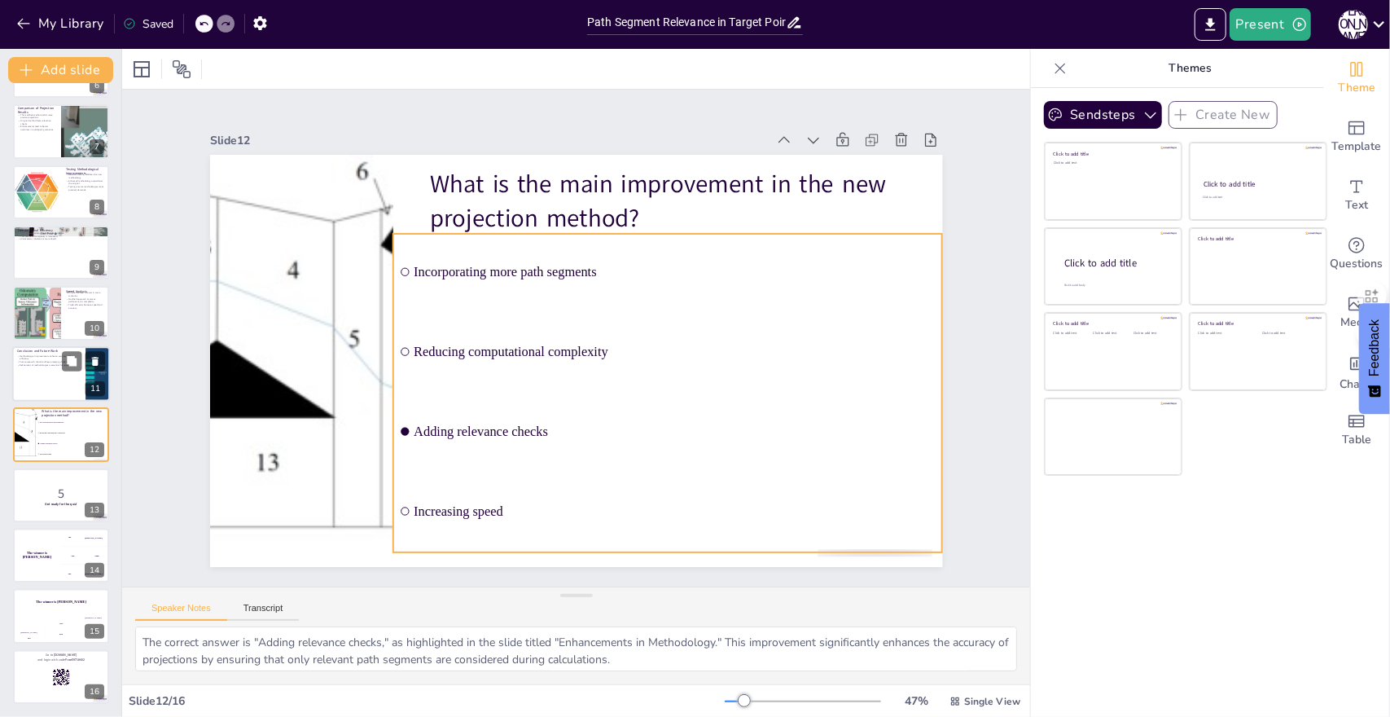
checkbox input "true"
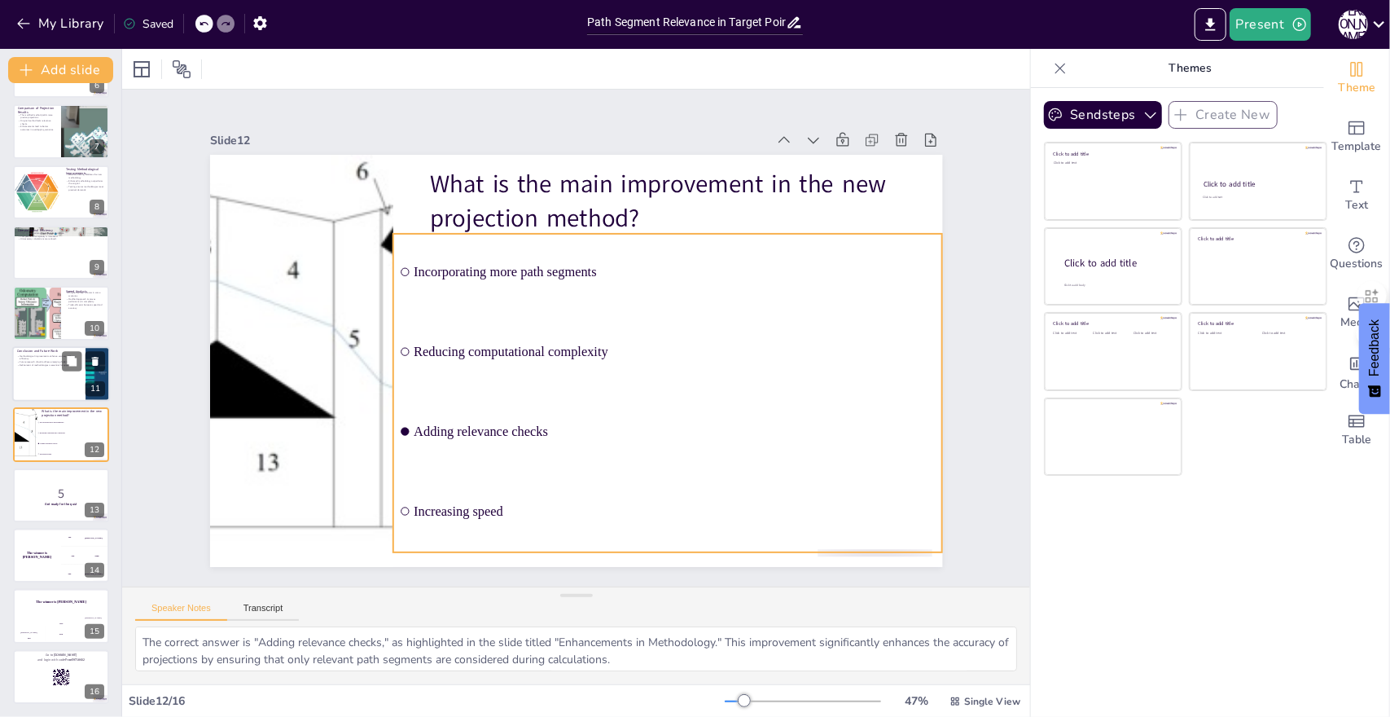
checkbox input "true"
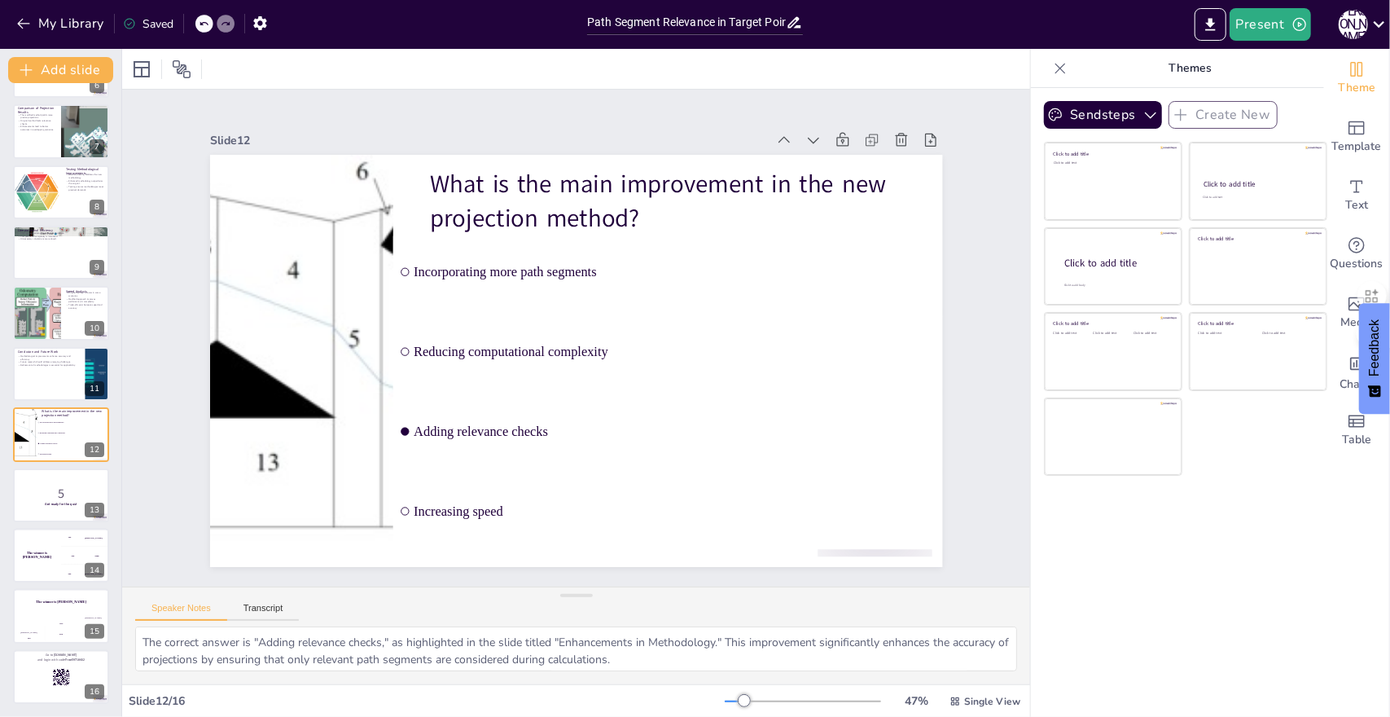
checkbox input "true"
click at [1207, 33] on button "Export to PowerPoint" at bounding box center [1211, 24] width 32 height 33
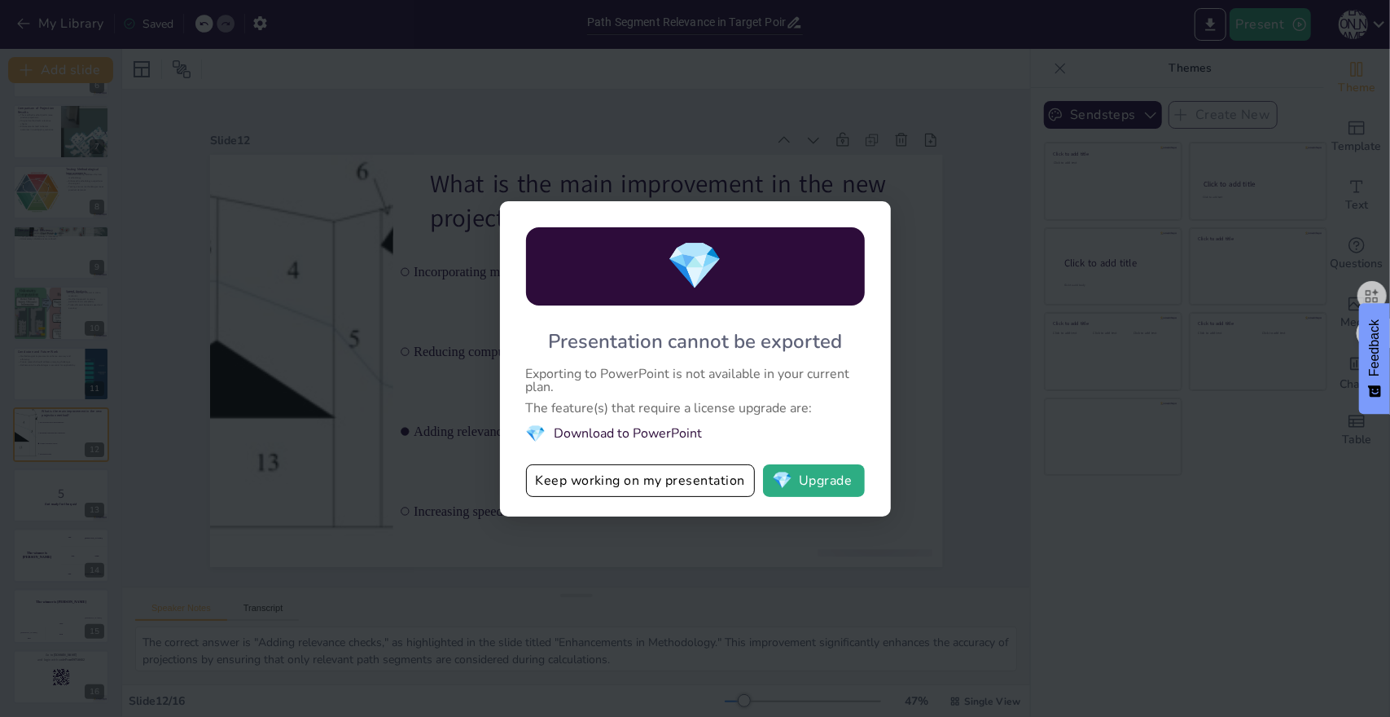
drag, startPoint x: 657, startPoint y: 436, endPoint x: 709, endPoint y: 436, distance: 52.1
click at [709, 436] on li "💎 Download to PowerPoint" at bounding box center [695, 434] width 339 height 22
click at [617, 485] on button "Keep working on my presentation" at bounding box center [640, 480] width 229 height 33
checkbox input "true"
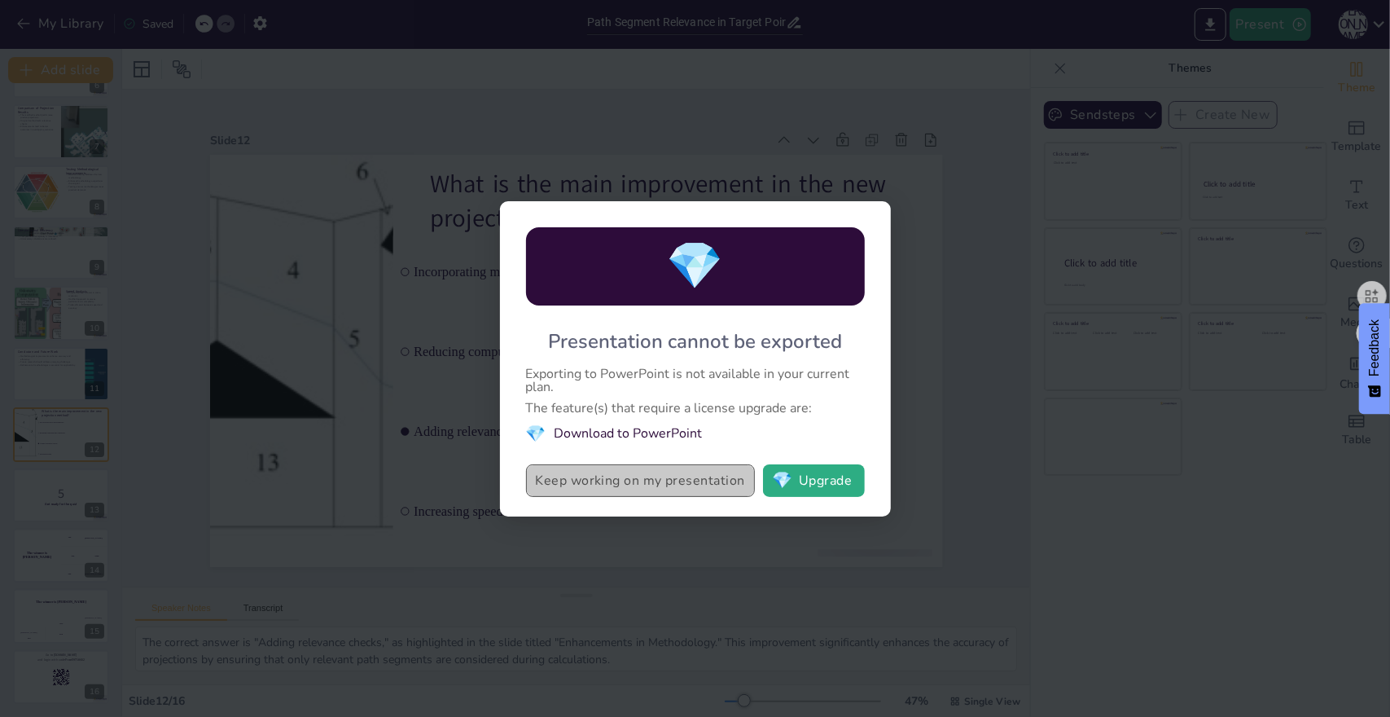
checkbox input "true"
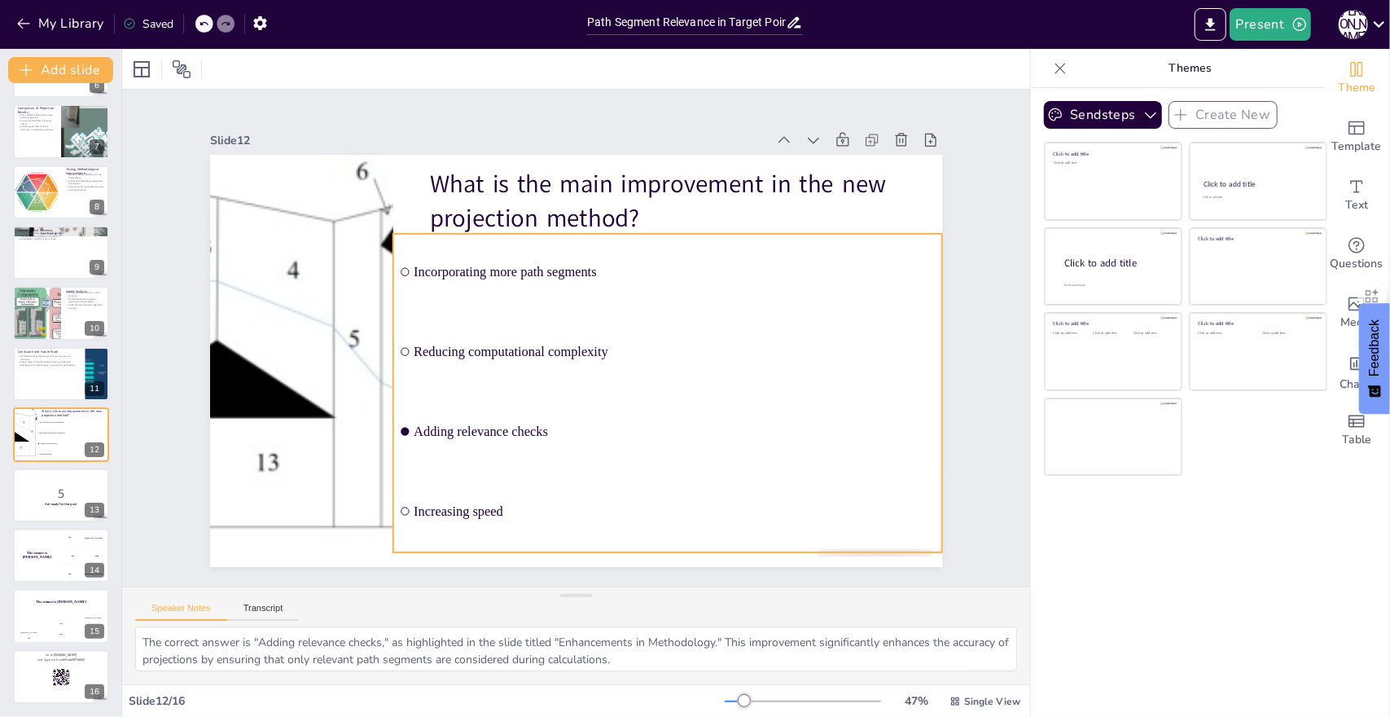
checkbox input "true"
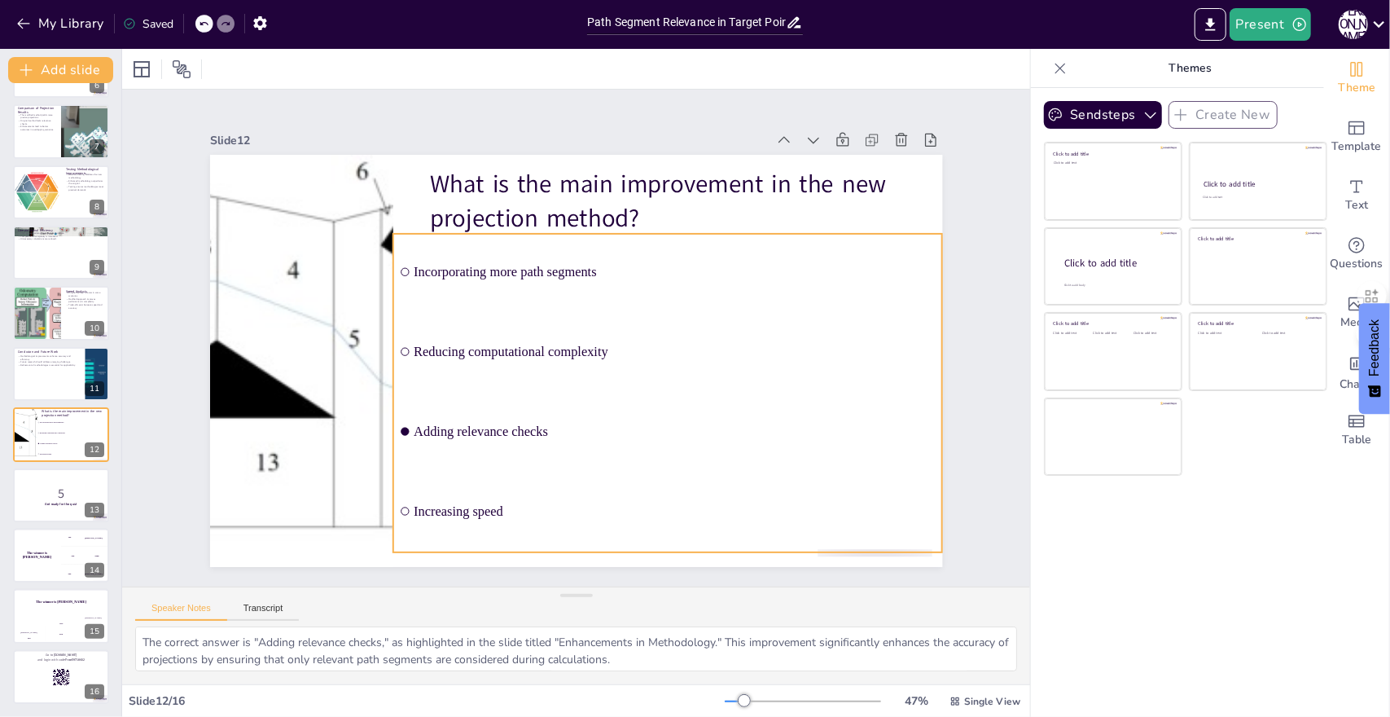
checkbox input "true"
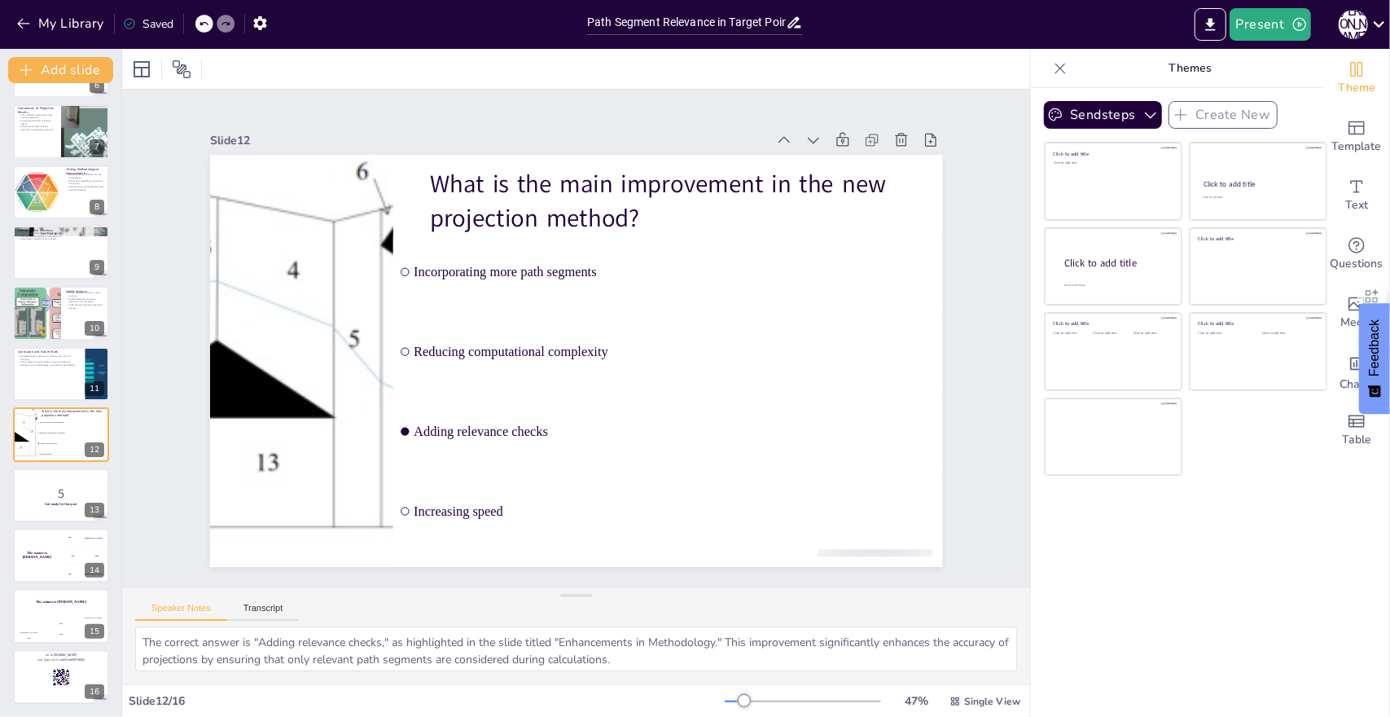
checkbox input "true"
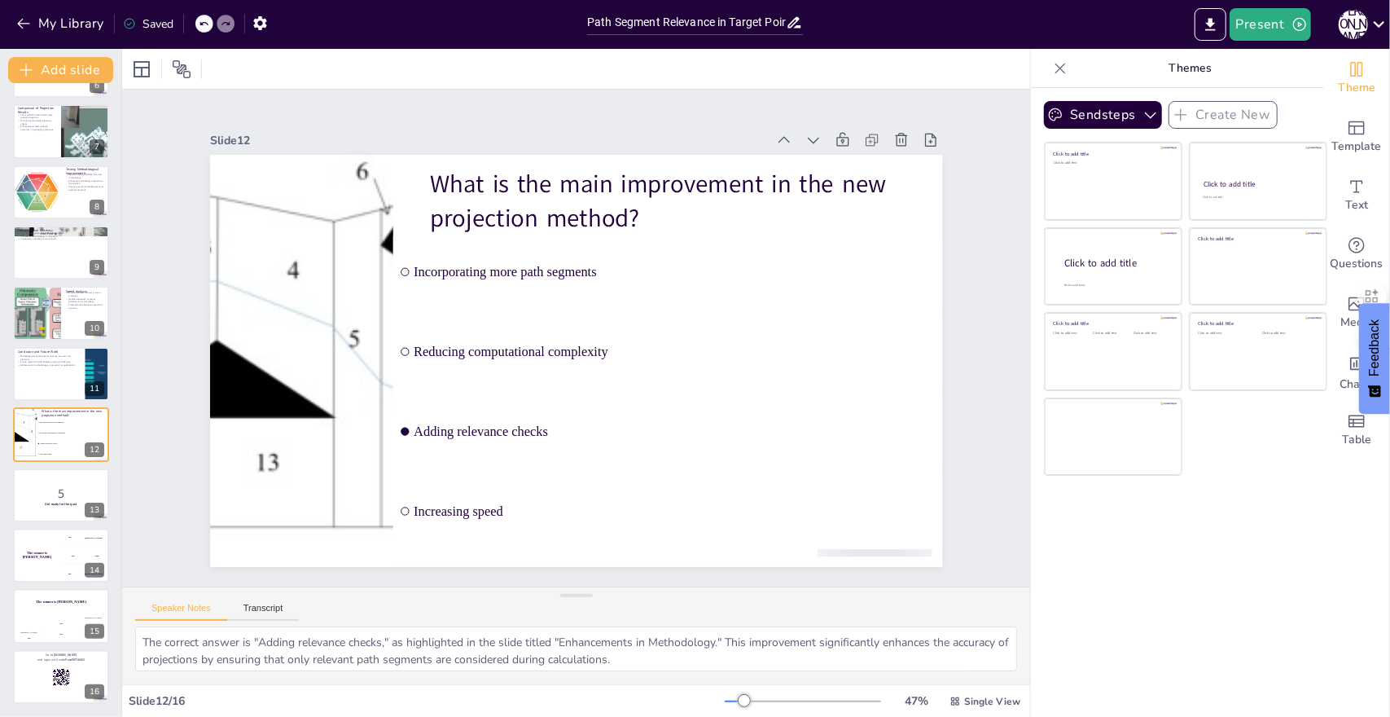
checkbox input "true"
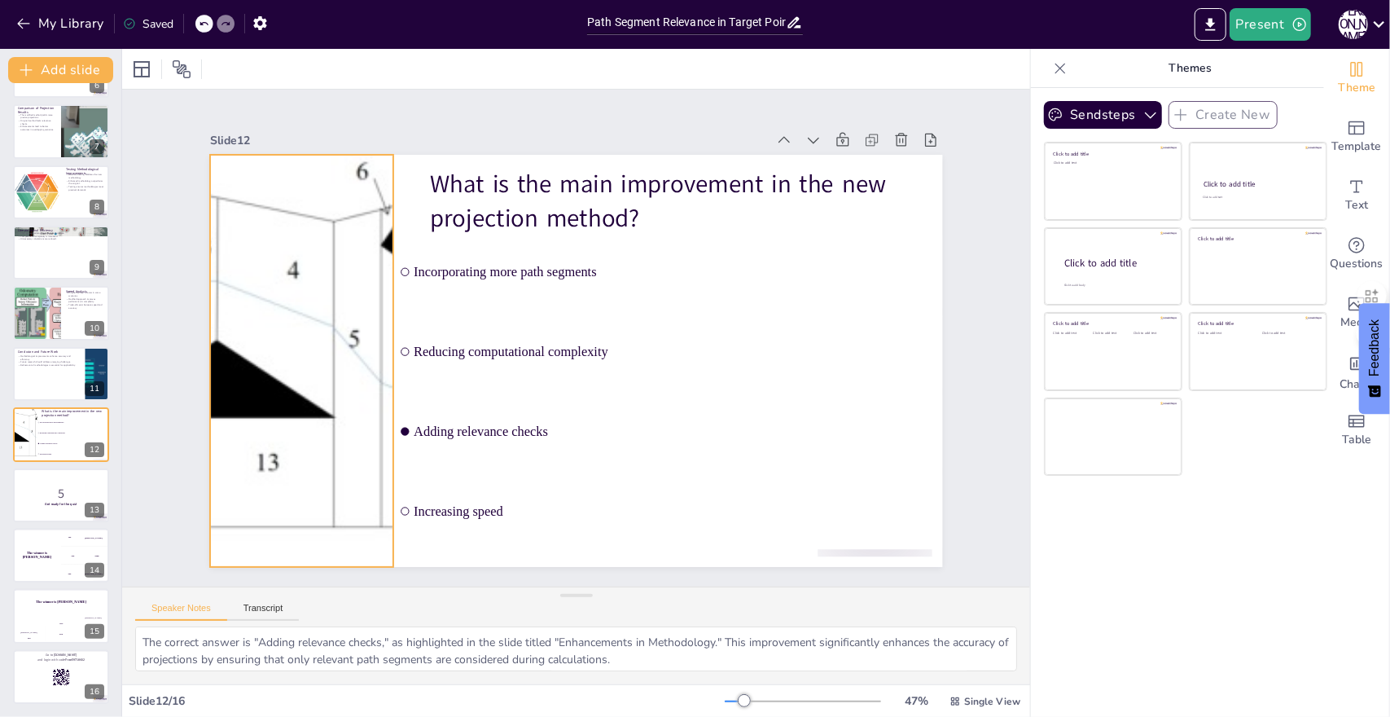
checkbox input "true"
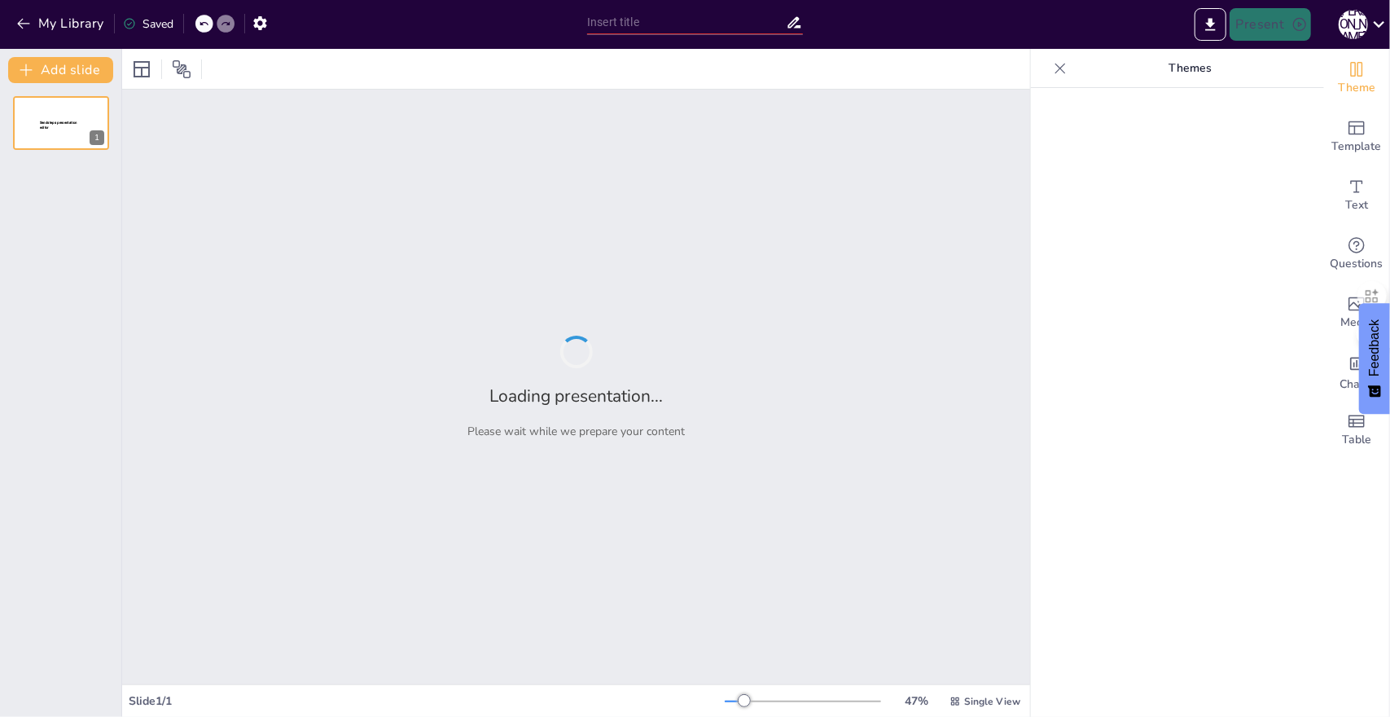
type input "Imported findNearestPoint修改与分析.pptx"
